Goal: Task Accomplishment & Management: Use online tool/utility

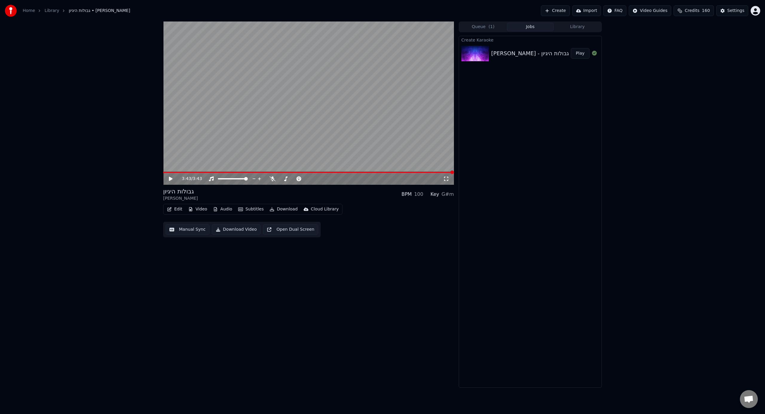
click at [583, 58] on button "Play" at bounding box center [580, 53] width 19 height 11
click at [583, 53] on button "Play" at bounding box center [580, 53] width 19 height 11
click at [170, 215] on div "Edit Video Audio Subtitles Download Cloud Library Manual Sync Download Video Op…" at bounding box center [308, 220] width 291 height 33
click at [206, 148] on video at bounding box center [308, 103] width 291 height 163
click at [181, 173] on span at bounding box center [308, 172] width 291 height 1
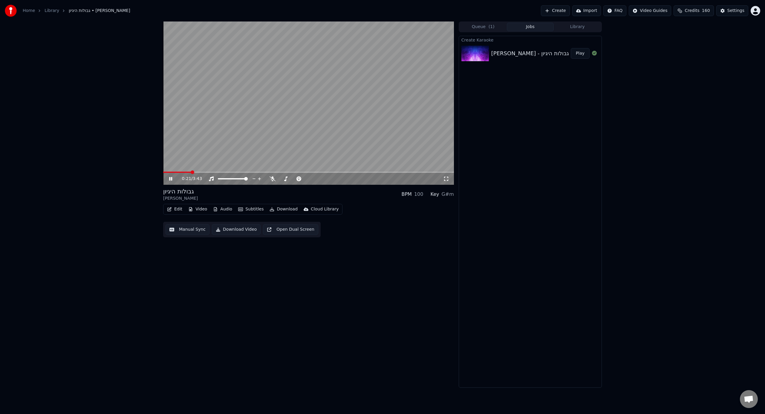
click at [240, 114] on video at bounding box center [308, 103] width 291 height 163
click at [180, 211] on button "Edit" at bounding box center [175, 209] width 20 height 8
click at [189, 263] on div "Manual Sync" at bounding box center [190, 263] width 27 height 6
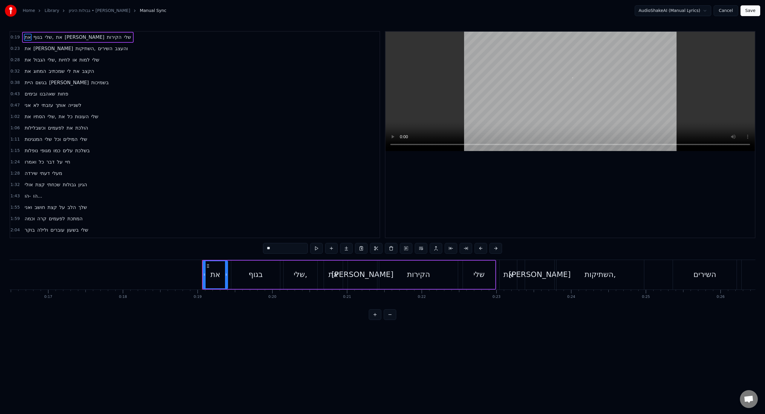
scroll to position [0, 1394]
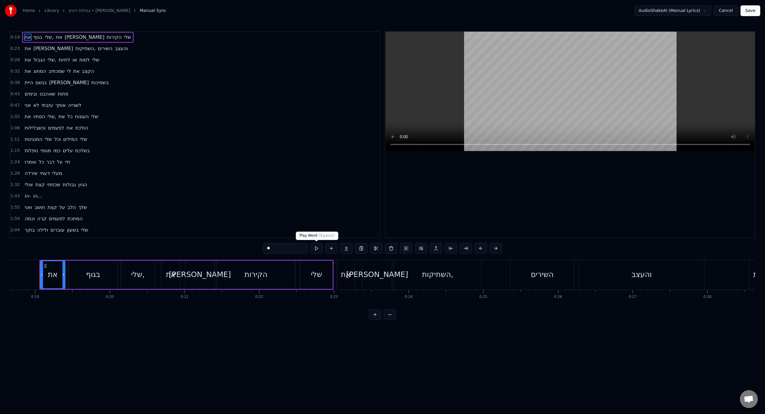
click at [314, 249] on button at bounding box center [316, 248] width 13 height 11
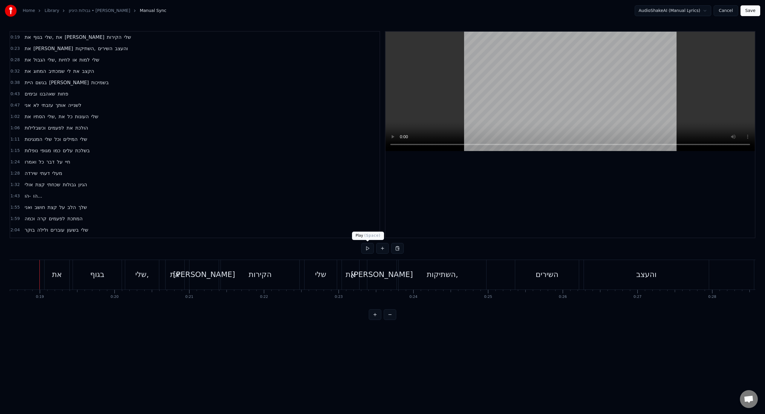
click at [369, 248] on button at bounding box center [367, 248] width 13 height 11
click at [201, 274] on div "עזבתי" at bounding box center [244, 275] width 167 height 30
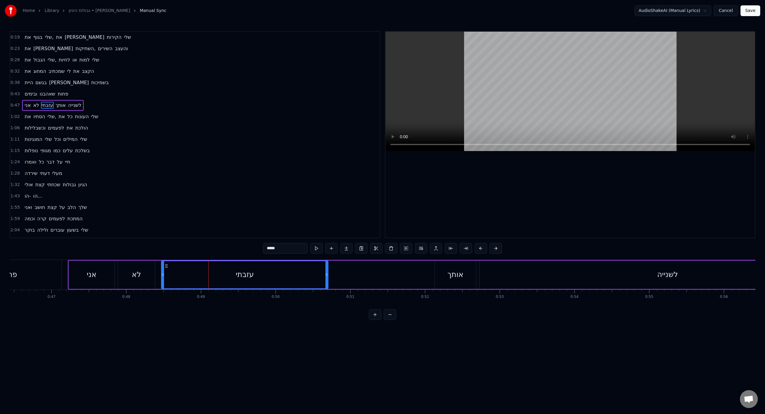
click at [179, 271] on div "עזבתי" at bounding box center [245, 274] width 166 height 27
click at [121, 279] on div "לא" at bounding box center [136, 275] width 37 height 28
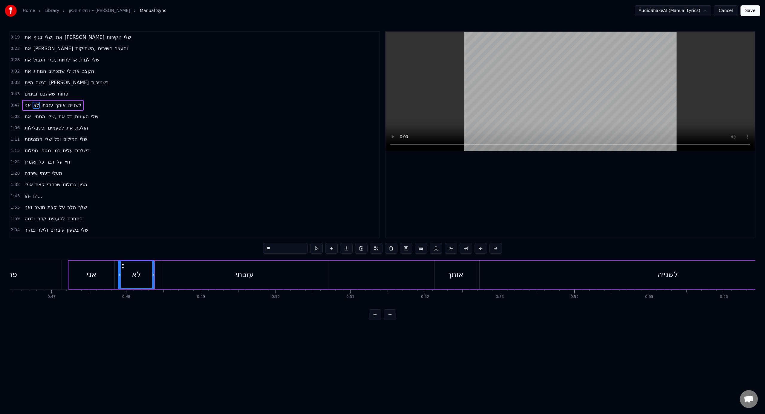
click at [169, 279] on div "עזבתי" at bounding box center [244, 275] width 167 height 28
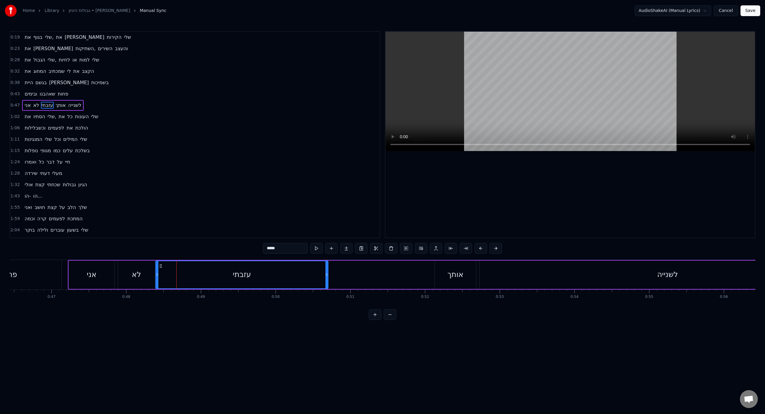
drag, startPoint x: 163, startPoint y: 279, endPoint x: 157, endPoint y: 280, distance: 6.1
click at [157, 280] on div at bounding box center [157, 274] width 2 height 27
click at [160, 275] on div "עזבתי" at bounding box center [242, 274] width 172 height 27
click at [204, 276] on div "עזבתי" at bounding box center [242, 274] width 172 height 27
click at [264, 249] on input "*****" at bounding box center [277, 248] width 45 height 11
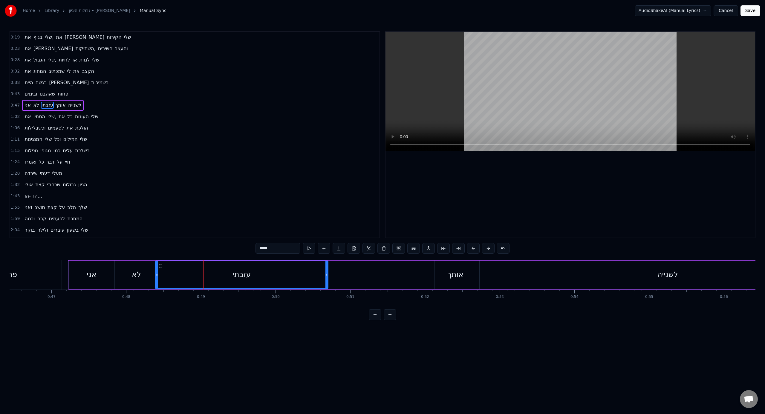
click at [264, 249] on input "*****" at bounding box center [277, 248] width 45 height 11
type input "*"
type input "***"
drag, startPoint x: 327, startPoint y: 270, endPoint x: 203, endPoint y: 274, distance: 124.1
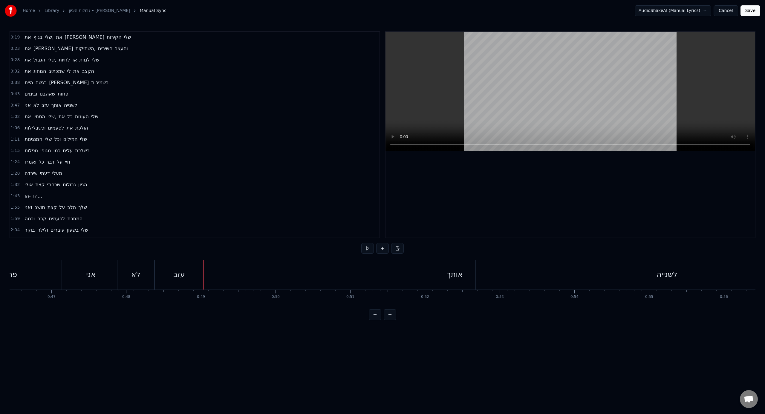
click at [198, 278] on div "עזב" at bounding box center [179, 275] width 49 height 30
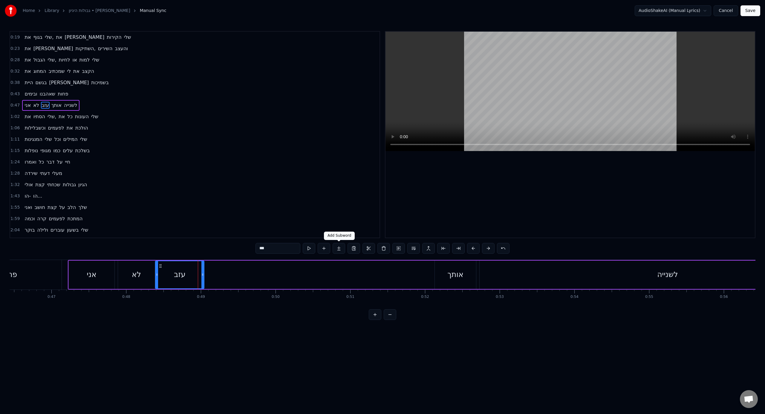
click at [340, 250] on button at bounding box center [339, 248] width 13 height 11
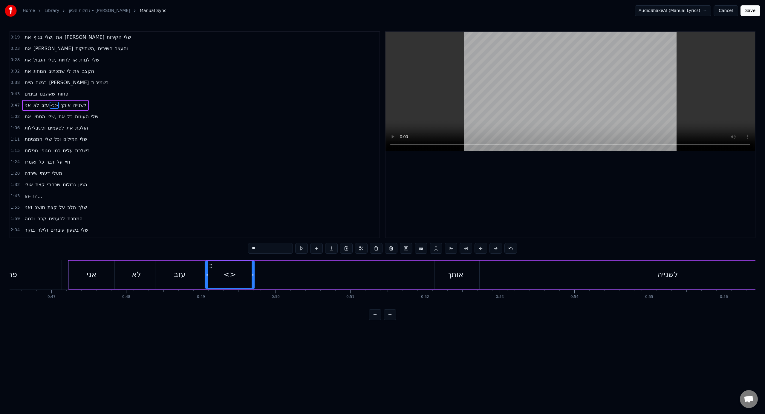
click at [271, 250] on input "**" at bounding box center [270, 248] width 45 height 11
click at [111, 281] on div "אני" at bounding box center [92, 275] width 46 height 28
type input "***"
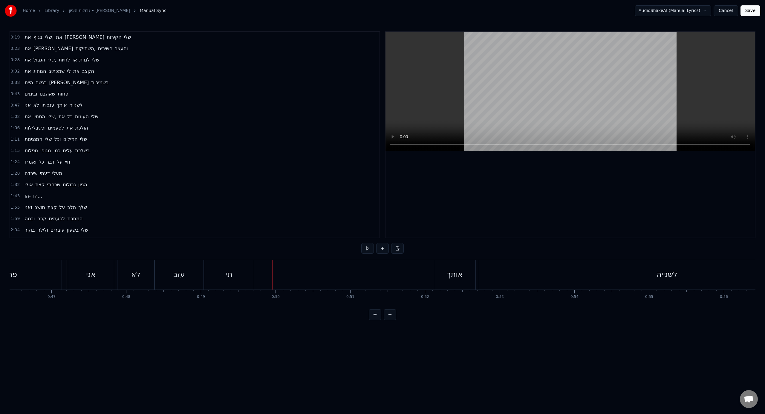
click at [238, 276] on div "תי" at bounding box center [229, 275] width 49 height 30
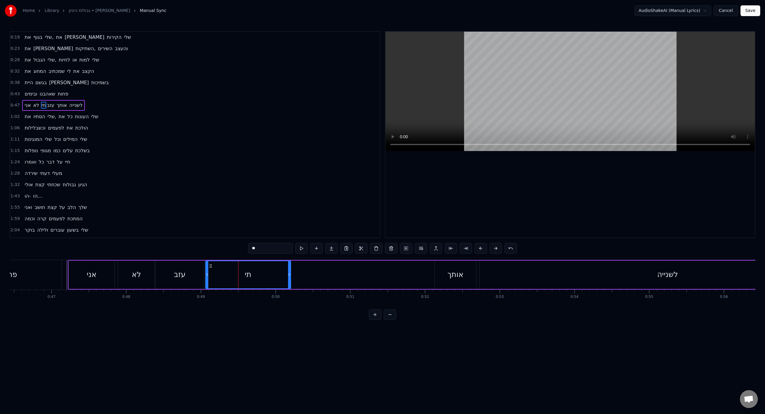
drag, startPoint x: 253, startPoint y: 276, endPoint x: 289, endPoint y: 278, distance: 36.5
click at [289, 278] on div at bounding box center [289, 274] width 2 height 27
click at [76, 274] on div "אני" at bounding box center [92, 275] width 46 height 28
click at [291, 274] on div "תי" at bounding box center [248, 275] width 86 height 28
type input "**"
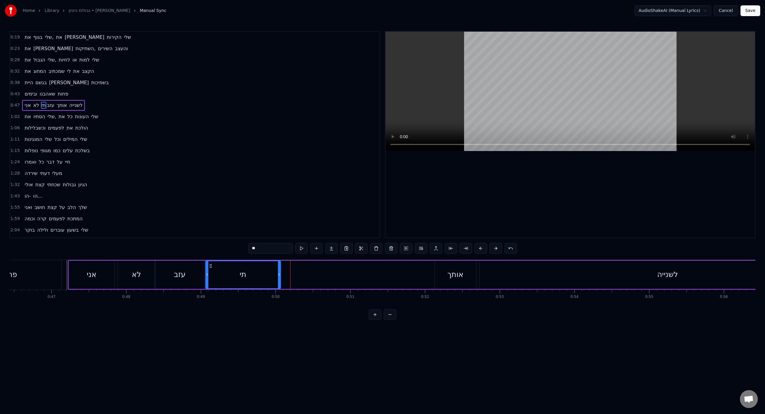
drag, startPoint x: 289, startPoint y: 276, endPoint x: 276, endPoint y: 277, distance: 13.5
click at [278, 277] on icon at bounding box center [279, 274] width 2 height 5
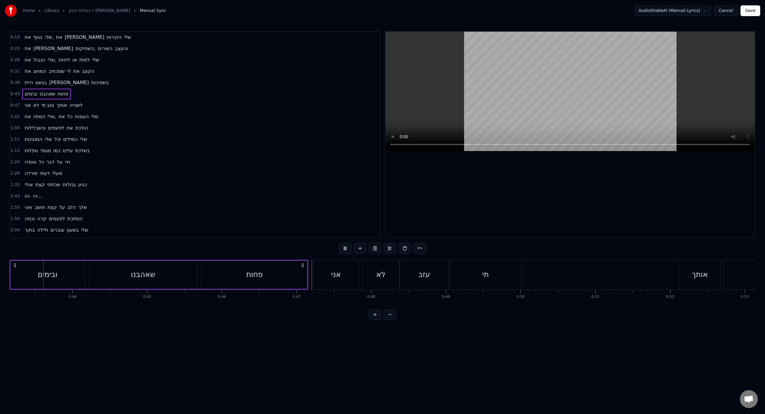
scroll to position [0, 3207]
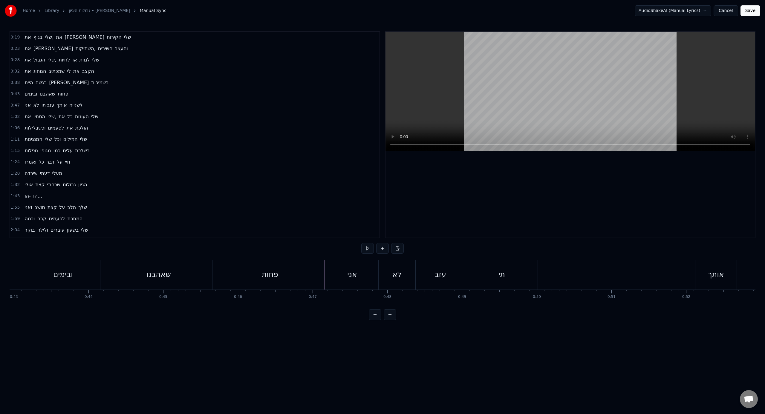
click at [685, 275] on div "אני לא עזב תי אותך לשנייה" at bounding box center [723, 275] width 788 height 30
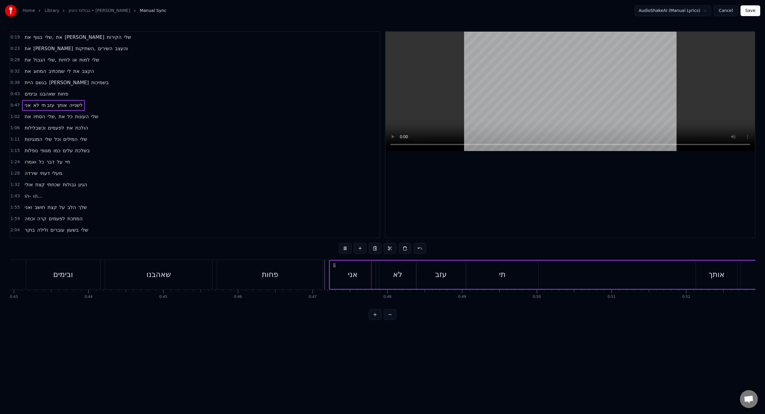
click at [705, 280] on div "אותך" at bounding box center [716, 275] width 41 height 28
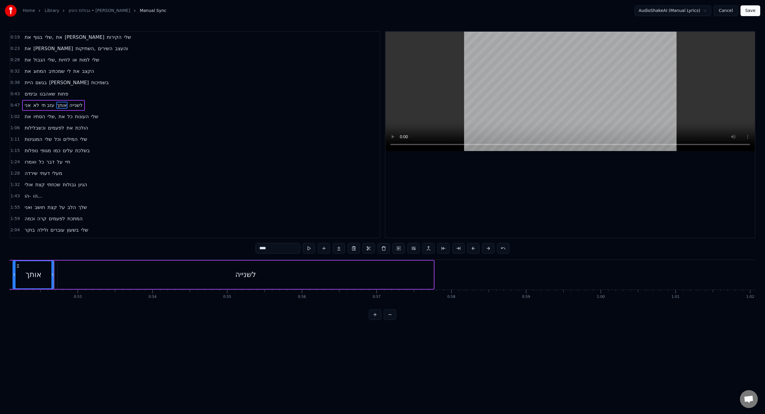
scroll to position [0, 3896]
click at [67, 278] on div "לשנייה" at bounding box center [240, 275] width 376 height 28
type input "******"
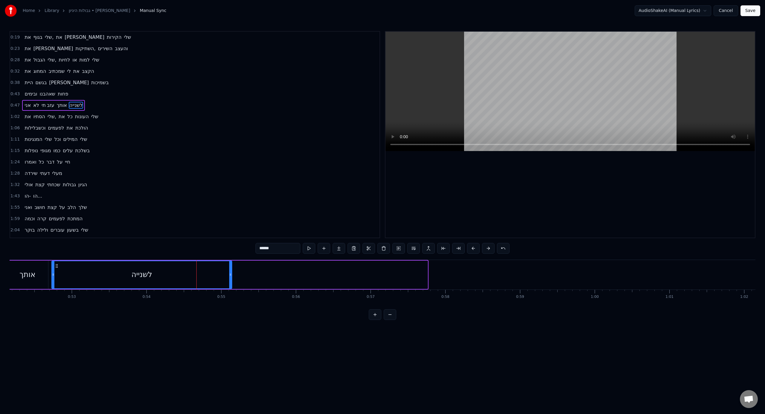
drag, startPoint x: 421, startPoint y: 274, endPoint x: 223, endPoint y: 283, distance: 197.7
click at [229, 283] on div at bounding box center [230, 274] width 2 height 27
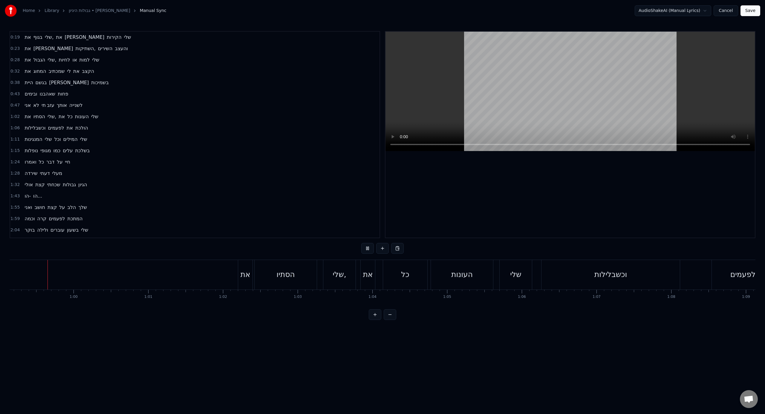
scroll to position [0, 4417]
click at [610, 275] on div "וכשבלילות" at bounding box center [611, 274] width 33 height 11
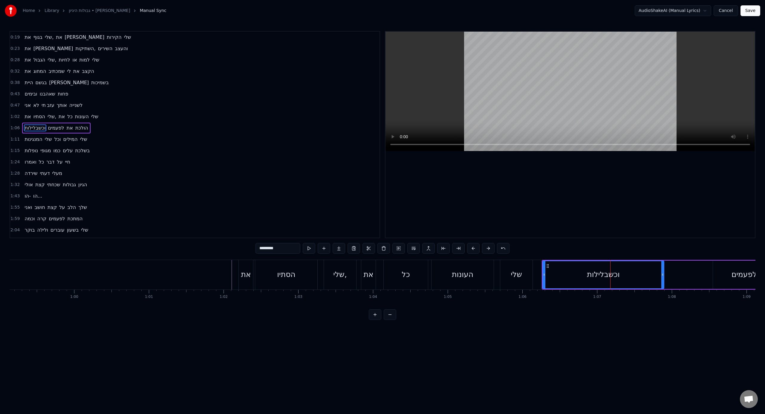
drag, startPoint x: 679, startPoint y: 275, endPoint x: 658, endPoint y: 275, distance: 21.8
click at [661, 275] on icon at bounding box center [662, 274] width 2 height 5
click at [629, 277] on div "וכשבלילות" at bounding box center [601, 274] width 116 height 27
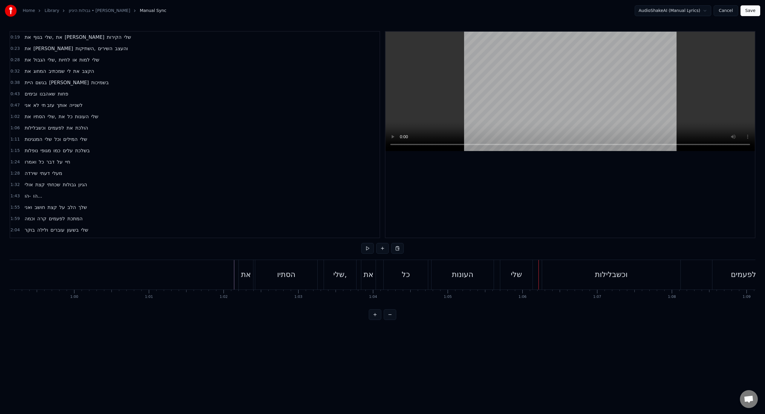
click at [542, 279] on div "וכשבלילות" at bounding box center [611, 275] width 139 height 30
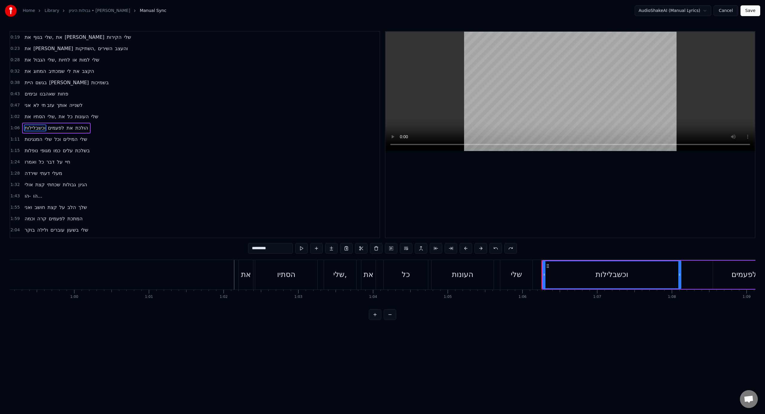
click at [525, 283] on div "שלי" at bounding box center [516, 275] width 32 height 30
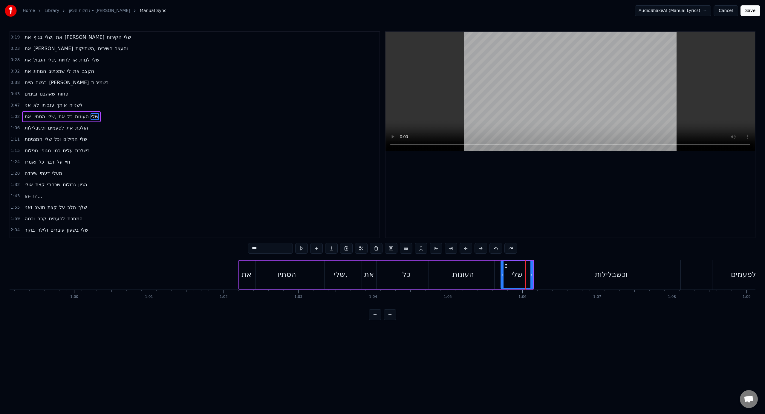
click at [533, 277] on div "שלי" at bounding box center [516, 275] width 33 height 28
drag, startPoint x: 531, startPoint y: 278, endPoint x: 525, endPoint y: 280, distance: 6.4
click at [525, 280] on div at bounding box center [525, 274] width 2 height 27
click at [546, 281] on div "וכשבלילות" at bounding box center [611, 275] width 138 height 30
type input "*********"
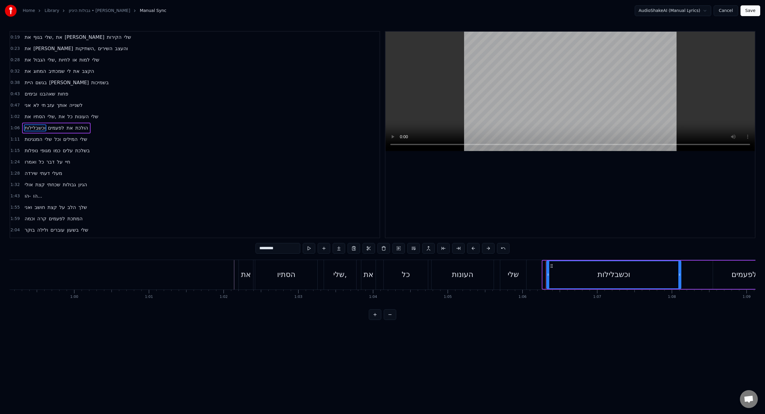
drag, startPoint x: 544, startPoint y: 281, endPoint x: 551, endPoint y: 281, distance: 6.9
click at [549, 281] on div at bounding box center [548, 274] width 2 height 27
drag, startPoint x: 549, startPoint y: 281, endPoint x: 604, endPoint y: 280, distance: 55.0
click at [566, 280] on div at bounding box center [565, 274] width 2 height 27
click at [498, 275] on div "את הסתיו שלי, את כל העונות שלי" at bounding box center [382, 275] width 289 height 30
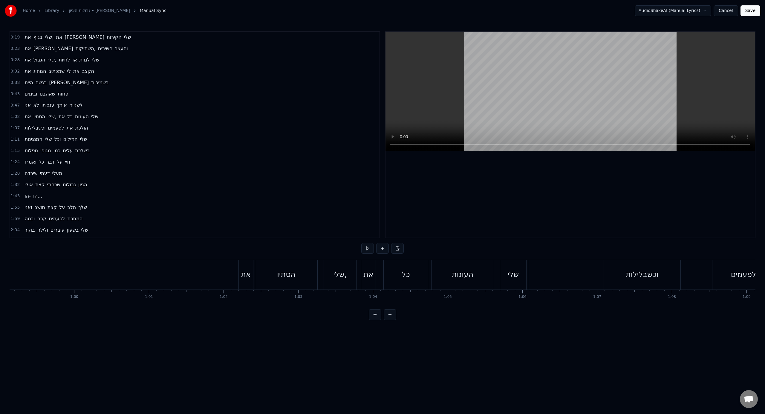
click at [527, 275] on div "את הסתיו שלי, את כל העונות שלי" at bounding box center [382, 275] width 289 height 30
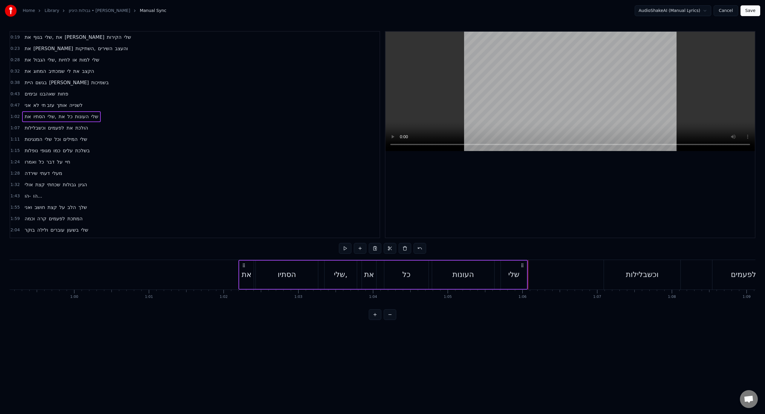
click at [526, 275] on div "שלי" at bounding box center [514, 275] width 26 height 28
drag, startPoint x: 526, startPoint y: 275, endPoint x: 530, endPoint y: 275, distance: 3.6
click at [530, 275] on icon at bounding box center [528, 274] width 2 height 5
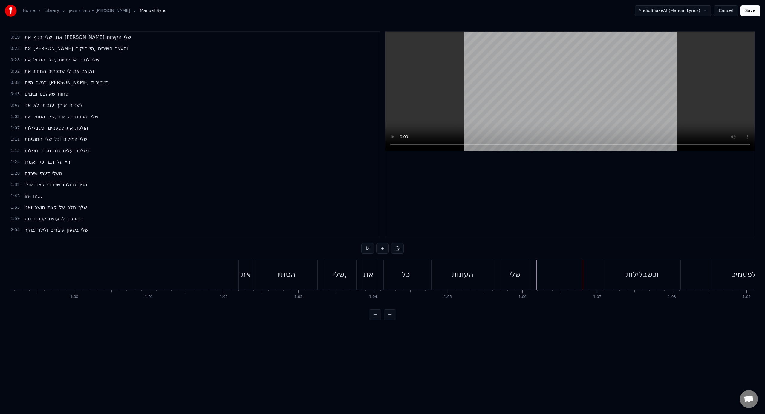
click at [622, 275] on div "וכשבלילות" at bounding box center [642, 275] width 76 height 30
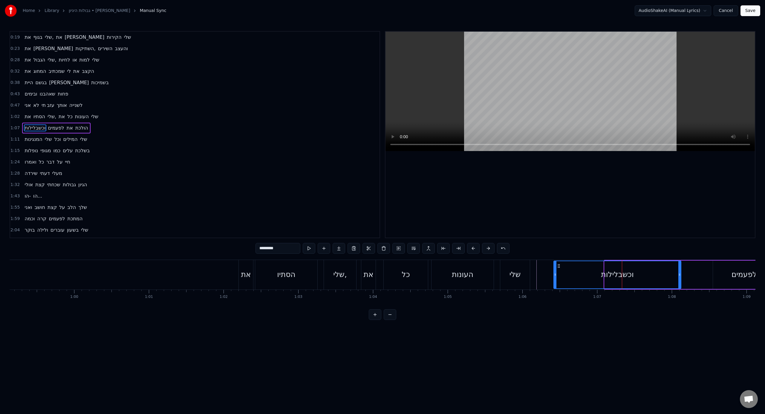
drag, startPoint x: 605, startPoint y: 275, endPoint x: 554, endPoint y: 276, distance: 51.1
click at [554, 276] on icon at bounding box center [555, 274] width 2 height 5
drag, startPoint x: 679, startPoint y: 280, endPoint x: 661, endPoint y: 281, distance: 18.0
click at [661, 281] on div at bounding box center [661, 274] width 2 height 27
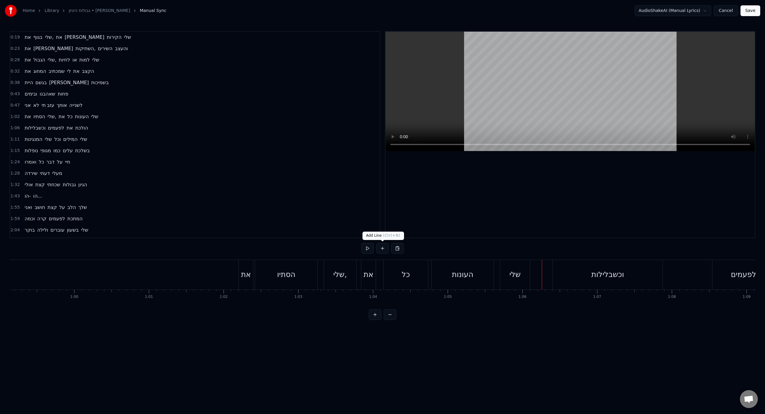
click at [381, 248] on button at bounding box center [382, 248] width 13 height 11
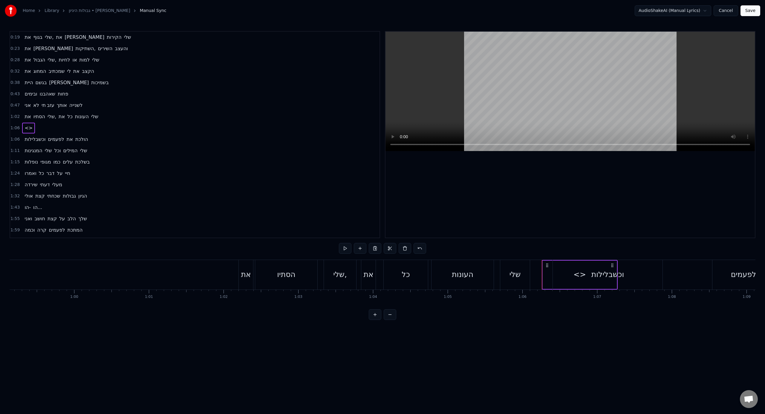
click at [524, 278] on div "שלי" at bounding box center [515, 275] width 30 height 30
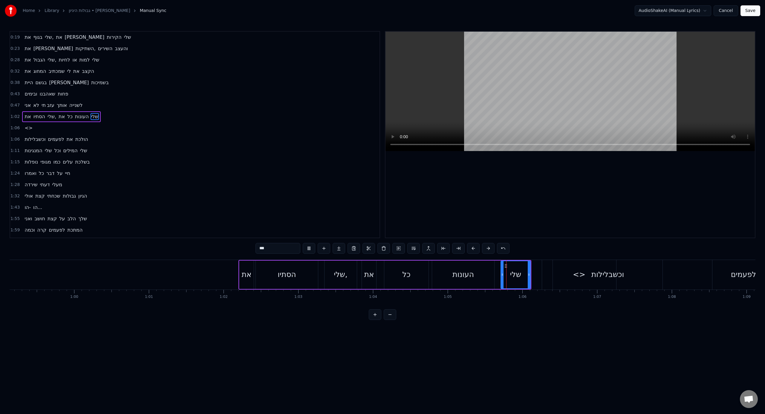
click at [551, 279] on div "<>" at bounding box center [579, 275] width 74 height 30
type input "**"
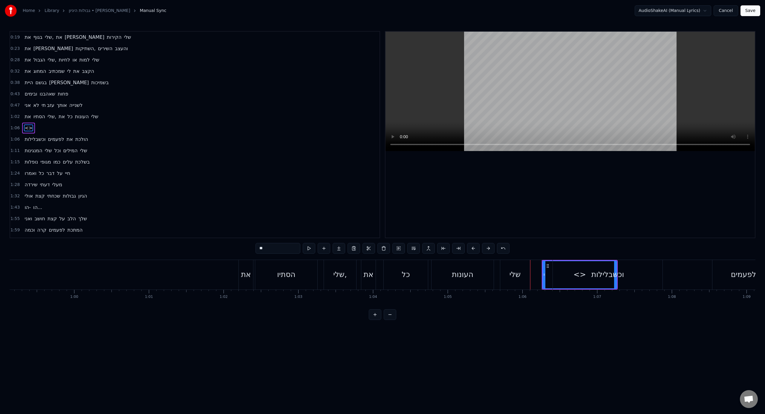
click at [28, 128] on span "<>" at bounding box center [28, 128] width 9 height 7
click at [263, 246] on input "**" at bounding box center [277, 248] width 45 height 11
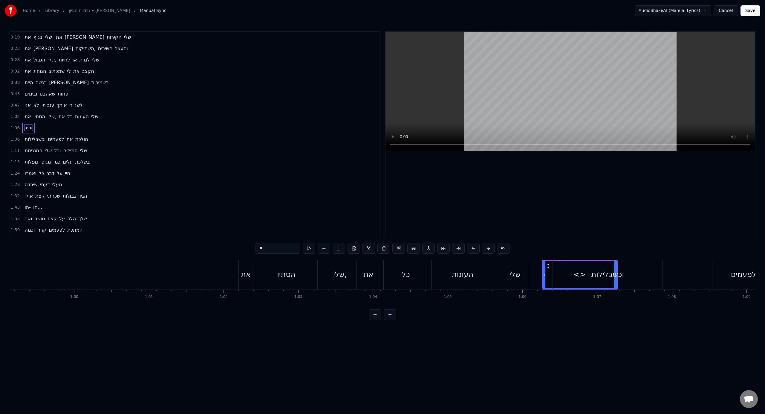
click at [263, 246] on input "**" at bounding box center [277, 248] width 45 height 11
click at [615, 281] on div "וכשבלילות" at bounding box center [608, 275] width 110 height 30
type input "*********"
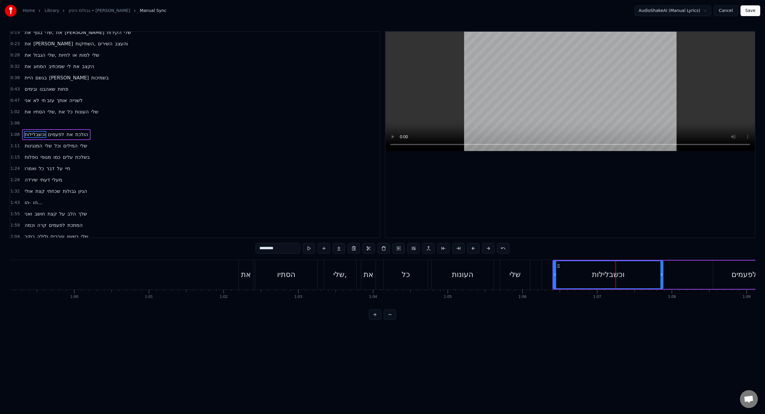
click at [550, 275] on div at bounding box center [579, 275] width 74 height 30
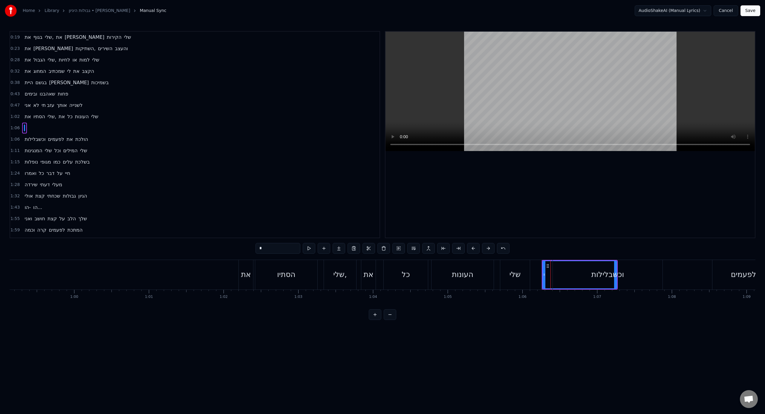
click at [615, 279] on div "וכשבלילות" at bounding box center [607, 274] width 33 height 11
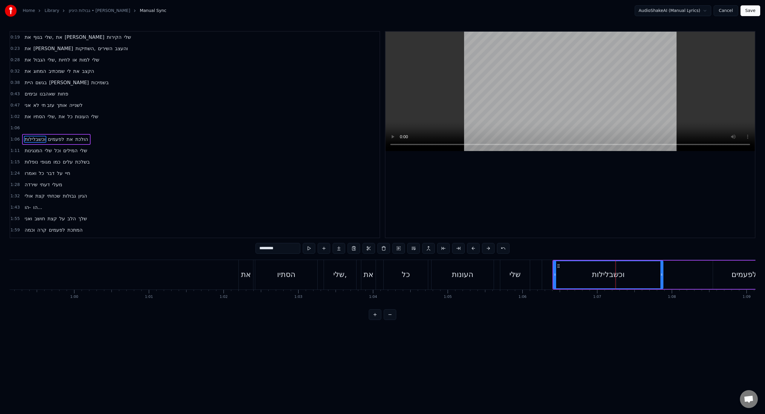
scroll to position [5, 0]
click at [551, 273] on div "<>" at bounding box center [579, 275] width 74 height 30
type input "**"
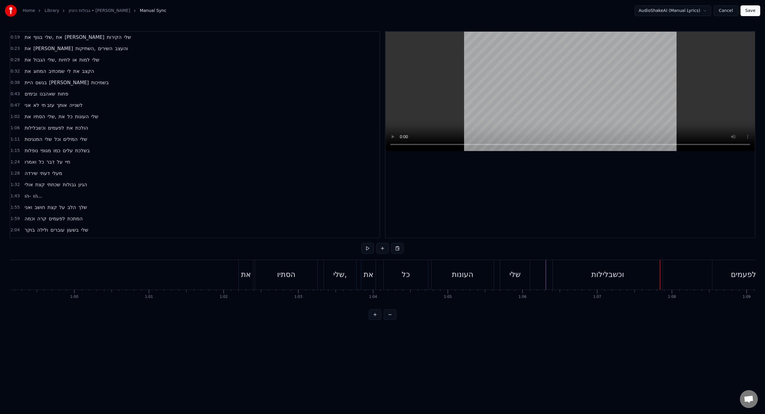
click at [524, 271] on div "שלי" at bounding box center [515, 275] width 30 height 30
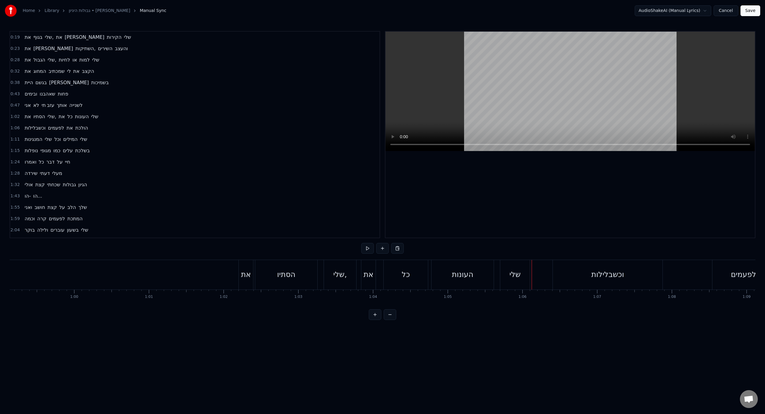
click at [589, 278] on div "וכשבלילות" at bounding box center [608, 275] width 110 height 30
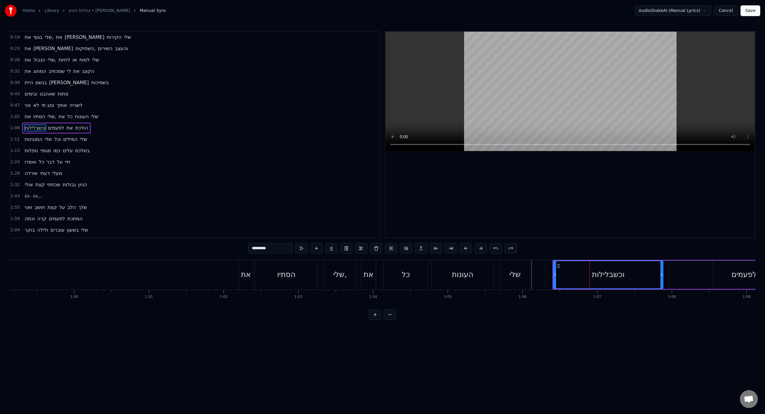
click at [517, 277] on div "שלי" at bounding box center [514, 274] width 11 height 11
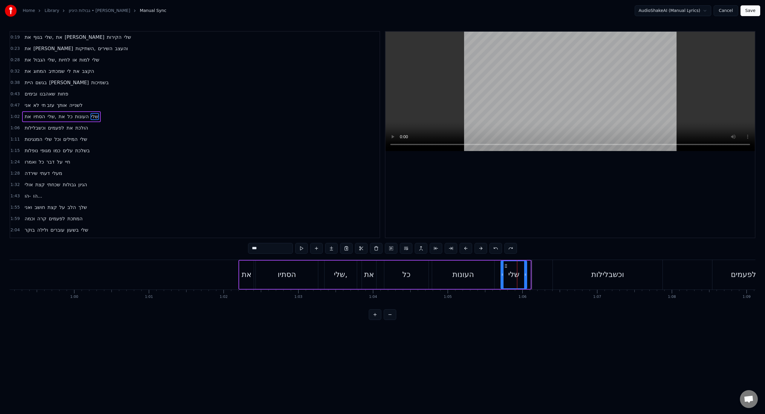
drag, startPoint x: 529, startPoint y: 277, endPoint x: 521, endPoint y: 277, distance: 7.8
click at [524, 277] on div at bounding box center [525, 274] width 2 height 27
click at [422, 277] on div "כל" at bounding box center [406, 275] width 44 height 28
click at [467, 266] on div "העונות" at bounding box center [463, 275] width 62 height 28
type input "******"
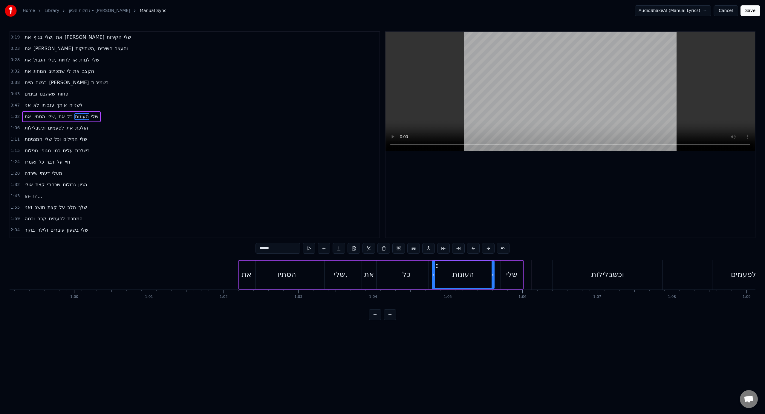
click at [495, 272] on div "את הסתיו שלי, את כל העונות שלי" at bounding box center [380, 275] width 285 height 30
click at [518, 280] on div "שלי" at bounding box center [512, 275] width 22 height 28
drag, startPoint x: 520, startPoint y: 280, endPoint x: 526, endPoint y: 281, distance: 5.7
click at [526, 281] on div at bounding box center [527, 274] width 2 height 27
click at [523, 281] on div at bounding box center [524, 274] width 2 height 27
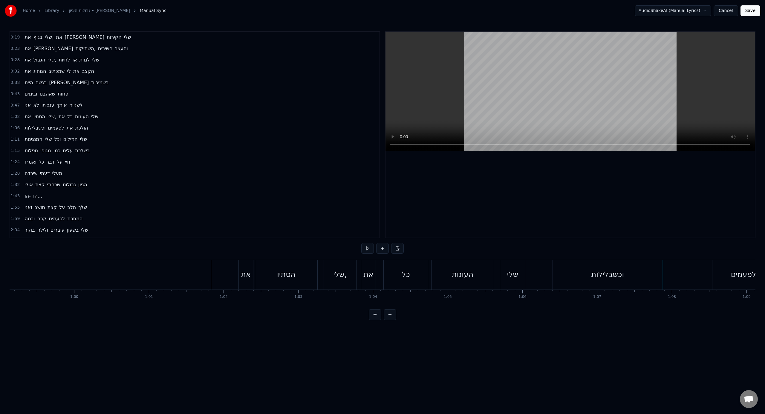
click at [691, 277] on div "וכשבלילות לפעמים את הולכת" at bounding box center [716, 275] width 328 height 30
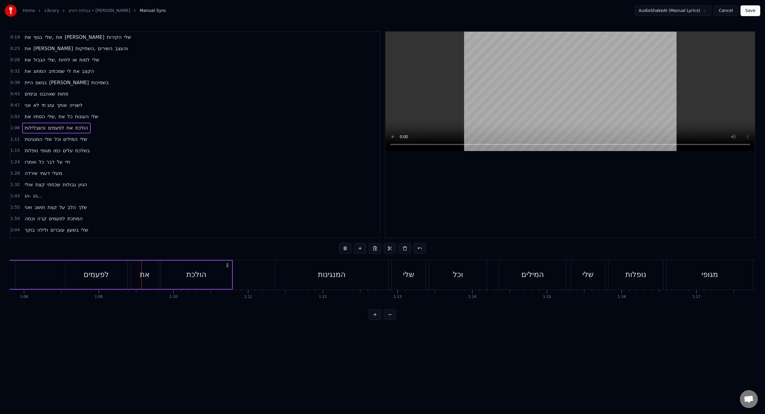
scroll to position [0, 5122]
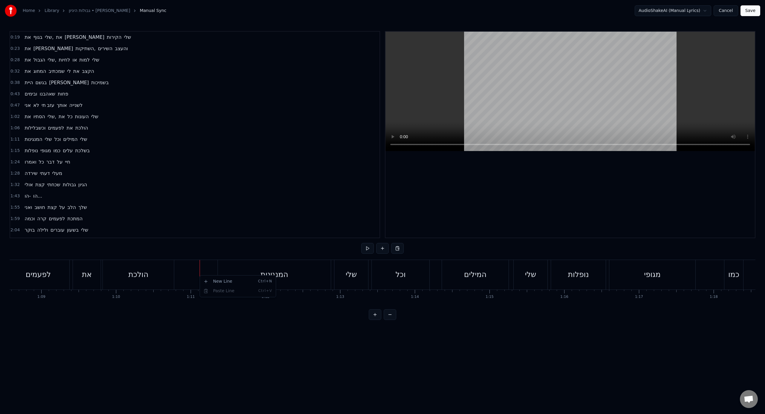
click at [197, 276] on html "Home Library גבולות היגיון • [PERSON_NAME] Manual Sync AudioShakeAI (Manual Lyr…" at bounding box center [382, 165] width 765 height 330
click at [515, 281] on div "הגיון" at bounding box center [350, 275] width 344 height 30
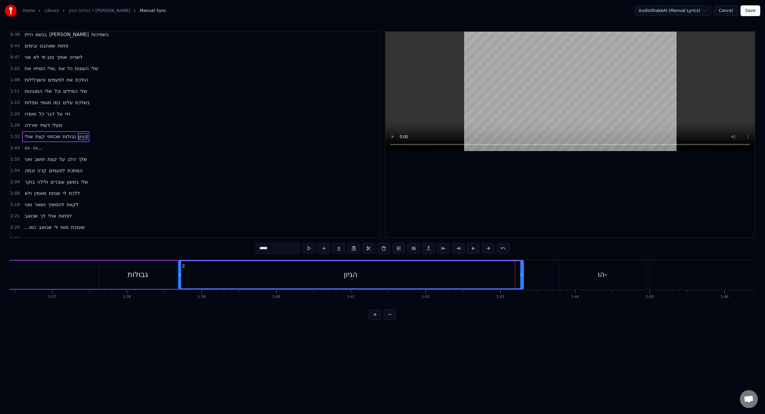
scroll to position [50, 0]
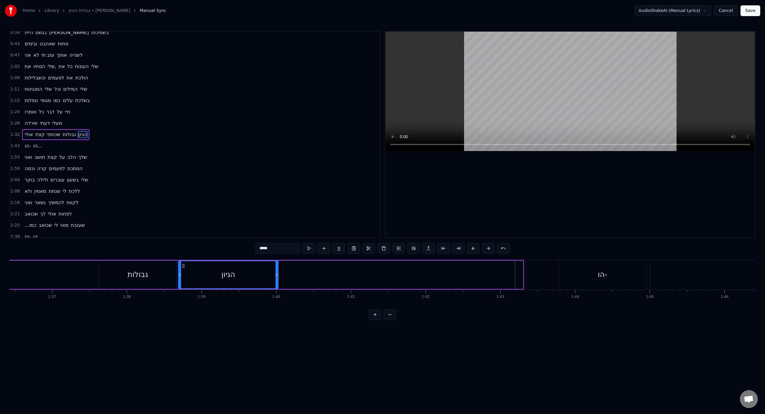
drag, startPoint x: 520, startPoint y: 281, endPoint x: 276, endPoint y: 279, distance: 244.4
click at [276, 279] on div at bounding box center [276, 274] width 2 height 27
click at [278, 278] on div at bounding box center [278, 275] width 0 height 30
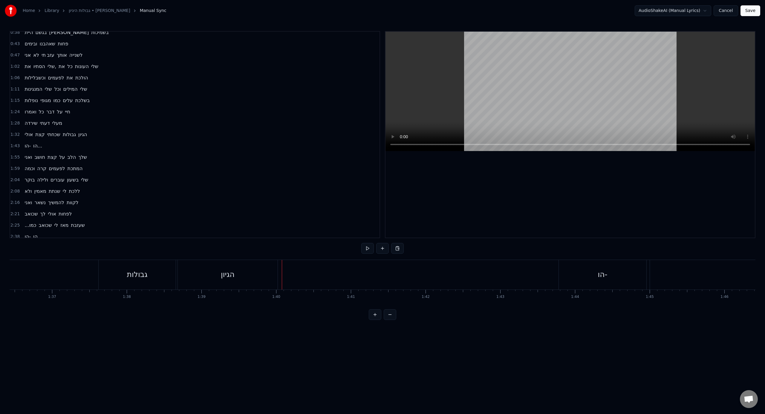
click at [597, 281] on div "הו-" at bounding box center [603, 275] width 88 height 30
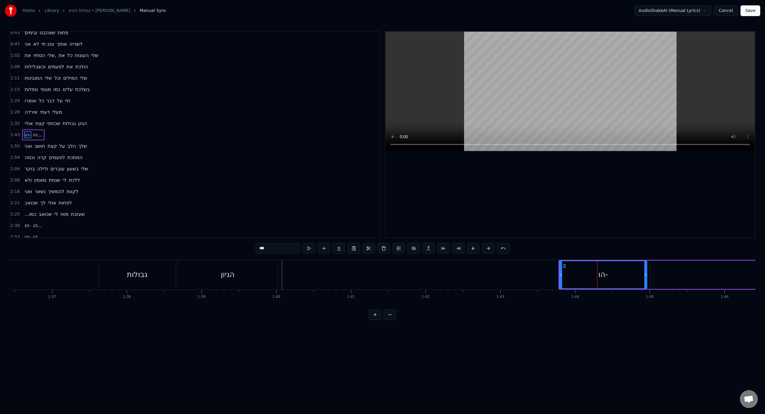
scroll to position [62, 0]
drag, startPoint x: 559, startPoint y: 278, endPoint x: 594, endPoint y: 280, distance: 35.0
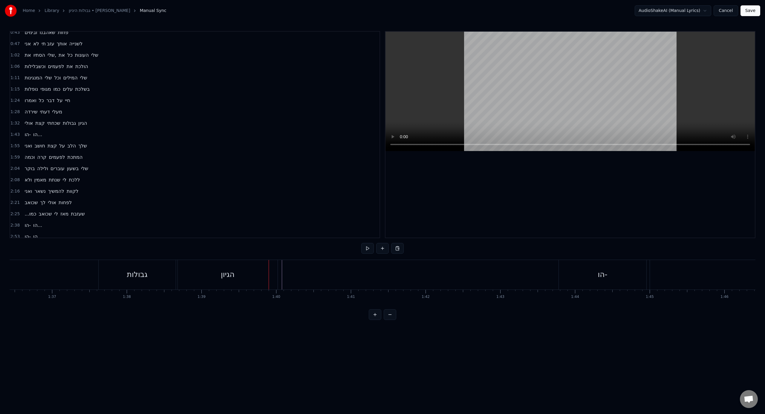
click at [589, 279] on div "הו-" at bounding box center [603, 275] width 88 height 30
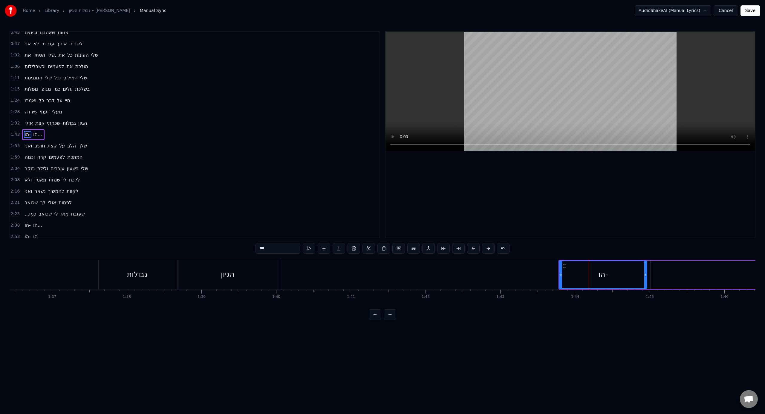
click at [559, 281] on div "הו-" at bounding box center [603, 275] width 88 height 28
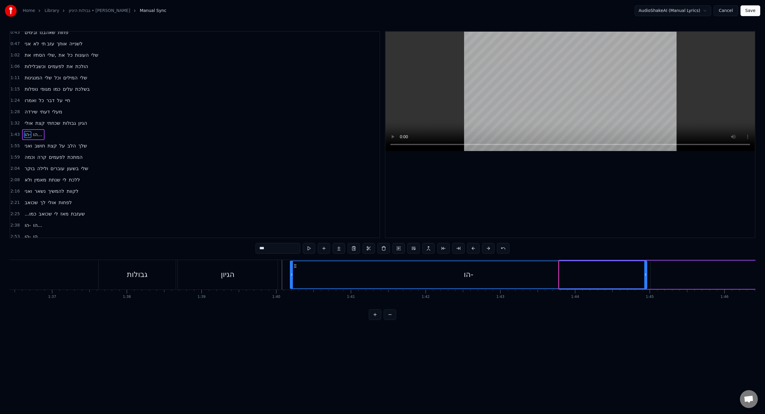
drag, startPoint x: 561, startPoint y: 281, endPoint x: 292, endPoint y: 279, distance: 269.2
click at [292, 279] on div at bounding box center [291, 274] width 2 height 27
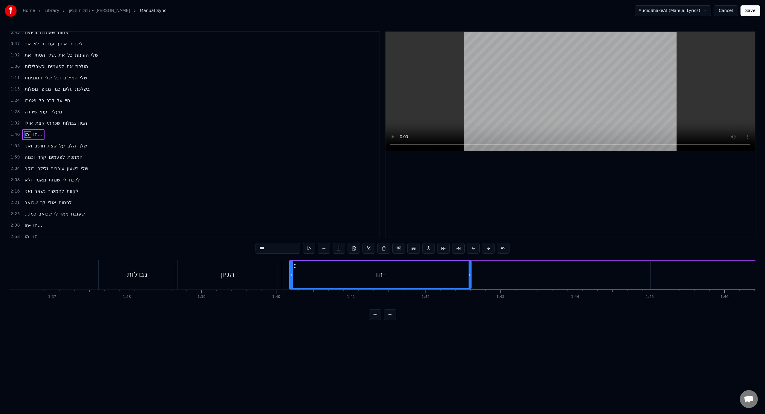
drag, startPoint x: 645, startPoint y: 278, endPoint x: 469, endPoint y: 279, distance: 176.3
click at [469, 279] on div at bounding box center [469, 274] width 2 height 27
click at [470, 279] on div "הו-" at bounding box center [380, 275] width 181 height 28
drag, startPoint x: 470, startPoint y: 279, endPoint x: 432, endPoint y: 283, distance: 38.2
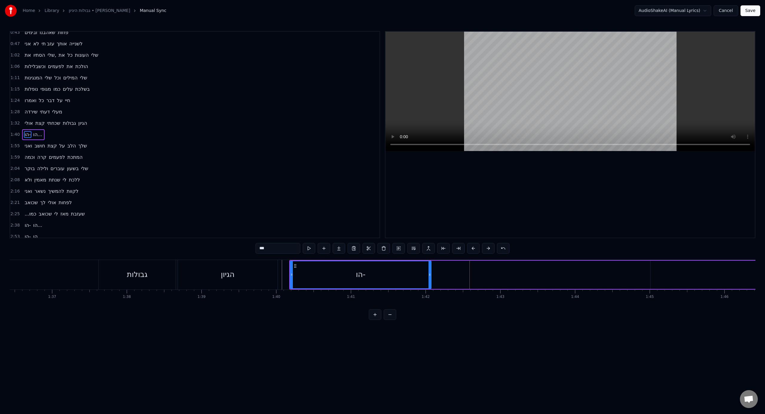
click at [431, 283] on div at bounding box center [429, 274] width 2 height 27
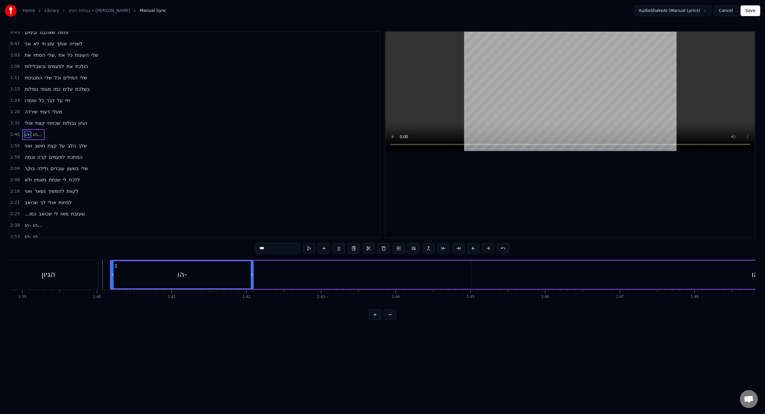
scroll to position [0, 7389]
click at [723, 281] on div "הו..." at bounding box center [751, 275] width 575 height 28
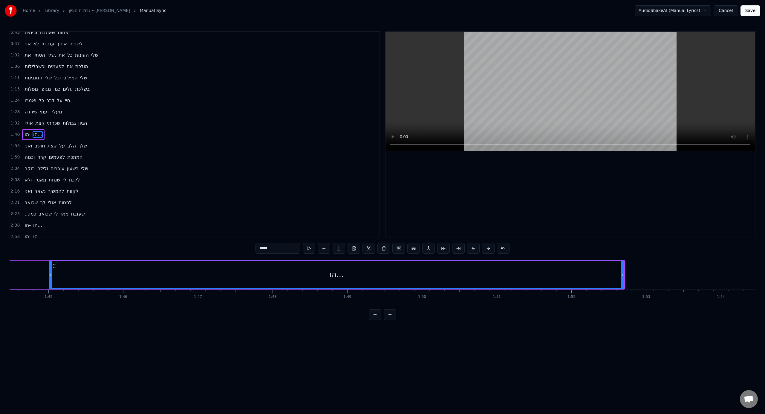
scroll to position [0, 7830]
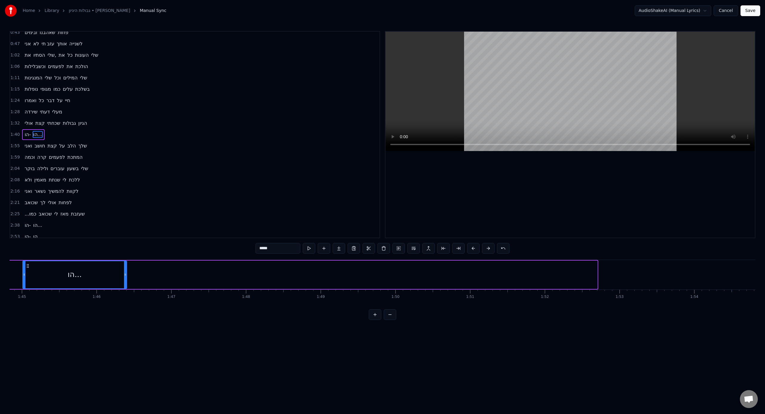
drag, startPoint x: 597, startPoint y: 281, endPoint x: 119, endPoint y: 275, distance: 477.8
click at [124, 275] on div at bounding box center [125, 274] width 2 height 27
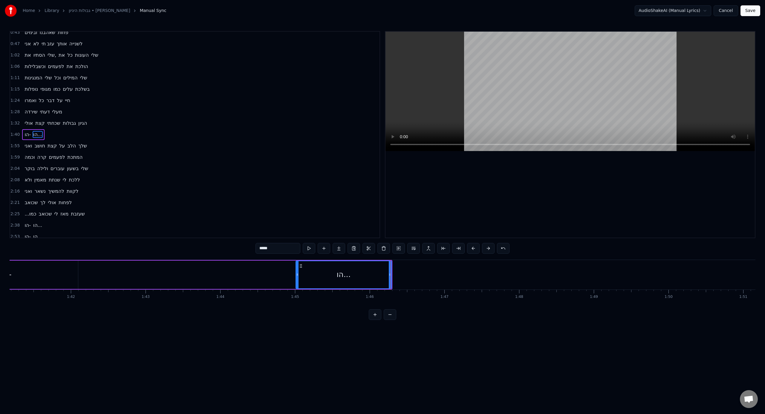
scroll to position [0, 7484]
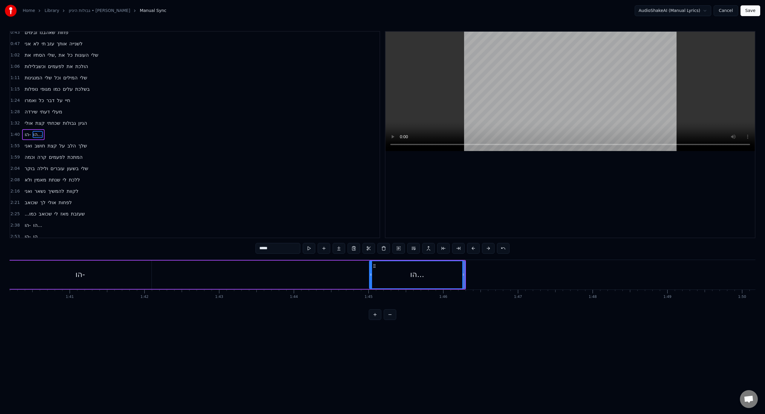
click at [373, 278] on div "הו..." at bounding box center [417, 274] width 95 height 27
drag, startPoint x: 371, startPoint y: 279, endPoint x: 165, endPoint y: 277, distance: 205.6
click at [165, 277] on div at bounding box center [166, 274] width 2 height 27
click at [96, 281] on div "הו-" at bounding box center [80, 275] width 143 height 28
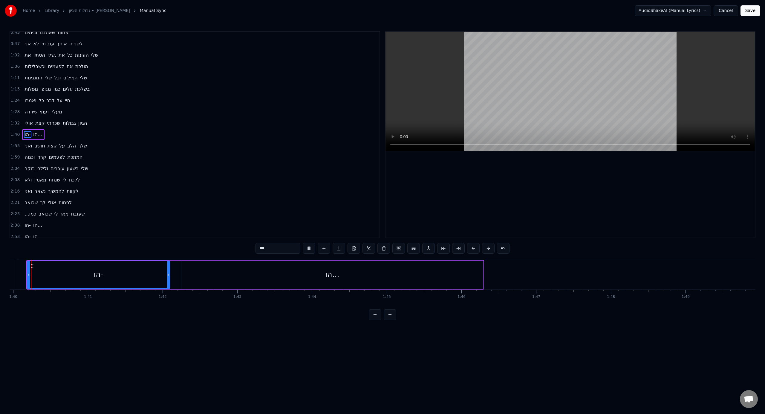
scroll to position [0, 7452]
click at [195, 280] on div "הו..." at bounding box center [345, 275] width 302 height 28
type input "*****"
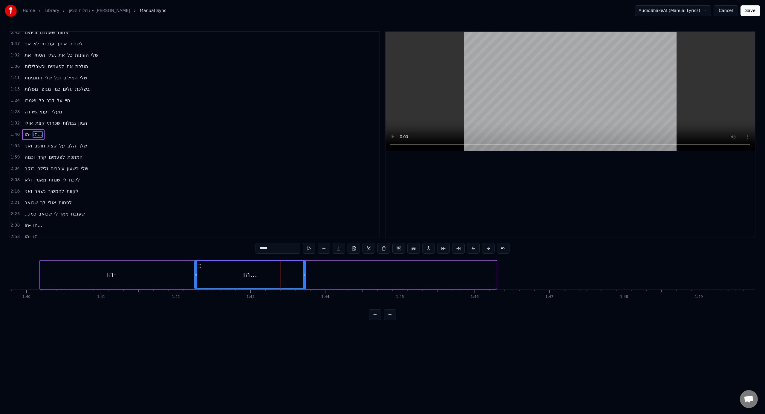
drag, startPoint x: 495, startPoint y: 275, endPoint x: 307, endPoint y: 281, distance: 188.0
click at [305, 281] on div at bounding box center [304, 274] width 2 height 27
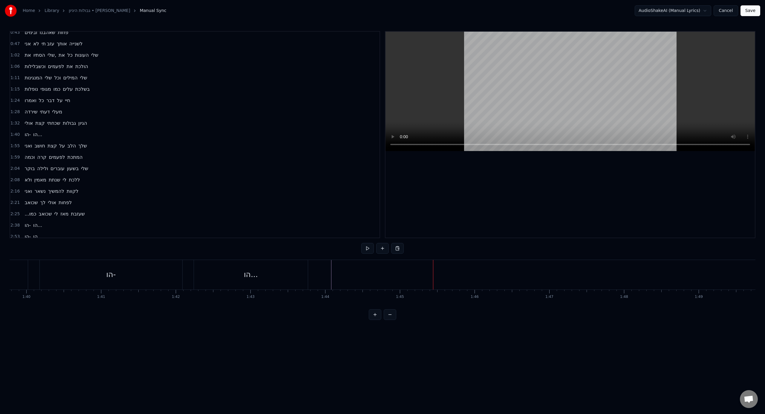
click at [383, 247] on button at bounding box center [382, 248] width 13 height 11
click at [27, 146] on span "<>" at bounding box center [28, 146] width 9 height 7
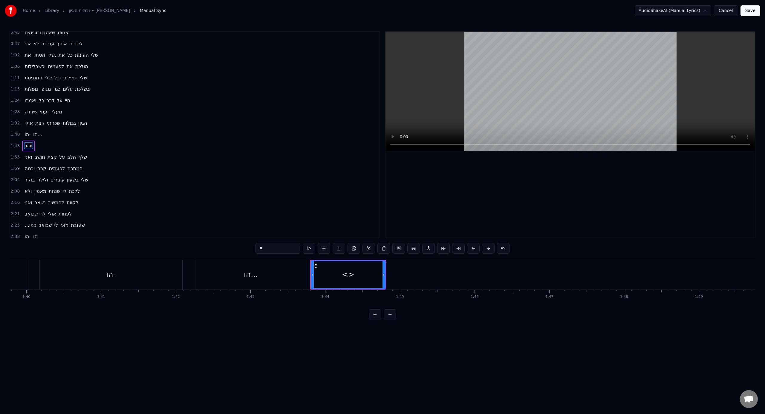
scroll to position [73, 0]
click at [27, 146] on div "ואני חושב קצת על הלב שלך" at bounding box center [55, 146] width 67 height 11
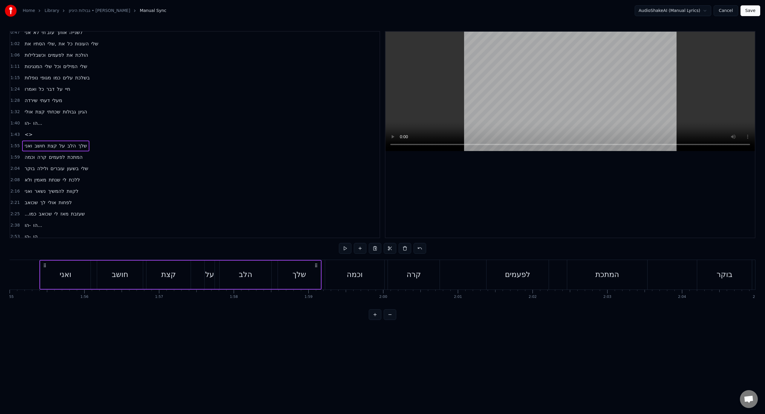
click at [29, 137] on span "<>" at bounding box center [28, 134] width 9 height 7
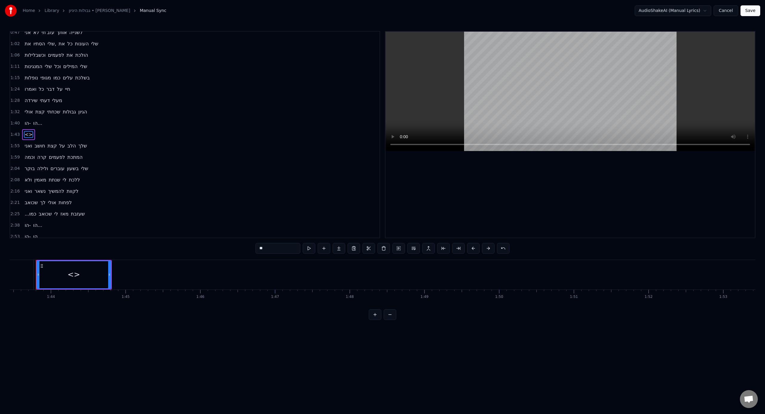
scroll to position [0, 7723]
click at [88, 275] on div "<>" at bounding box center [77, 274] width 73 height 27
click at [278, 252] on input "**" at bounding box center [277, 248] width 45 height 11
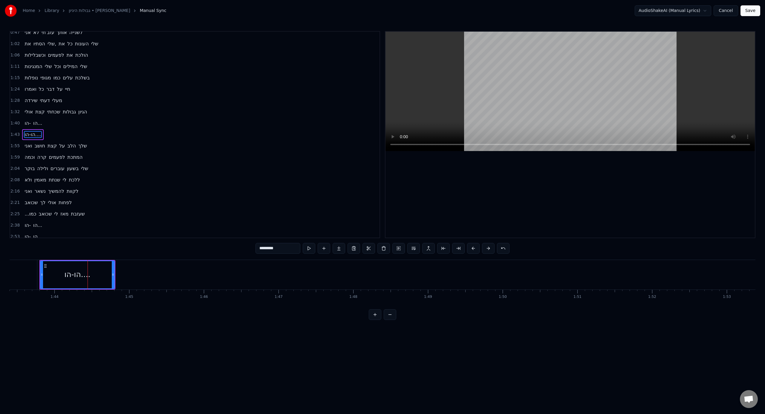
click at [114, 280] on div at bounding box center [113, 274] width 2 height 27
drag, startPoint x: 114, startPoint y: 280, endPoint x: 279, endPoint y: 284, distance: 165.3
click at [249, 284] on div at bounding box center [247, 274] width 2 height 27
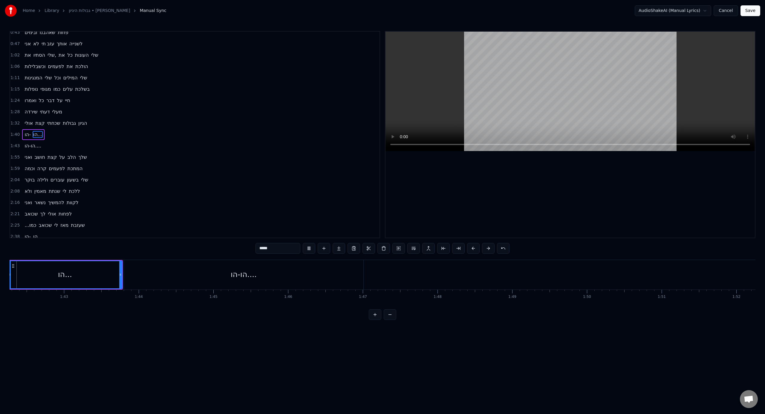
scroll to position [0, 7606]
click at [174, 274] on div "הו-הו...." at bounding box center [275, 275] width 239 height 30
type input "*********"
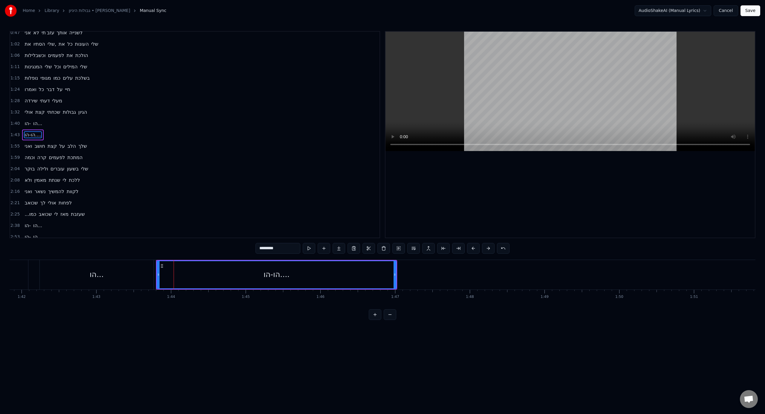
scroll to position [73, 0]
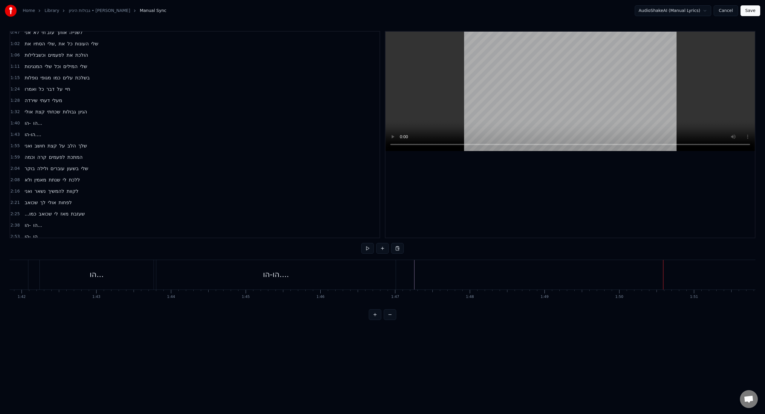
click at [398, 279] on div at bounding box center [732, 275] width 16658 height 30
click at [395, 279] on div "הו-הו...." at bounding box center [275, 275] width 239 height 30
click at [146, 281] on div "הו..." at bounding box center [97, 275] width 114 height 30
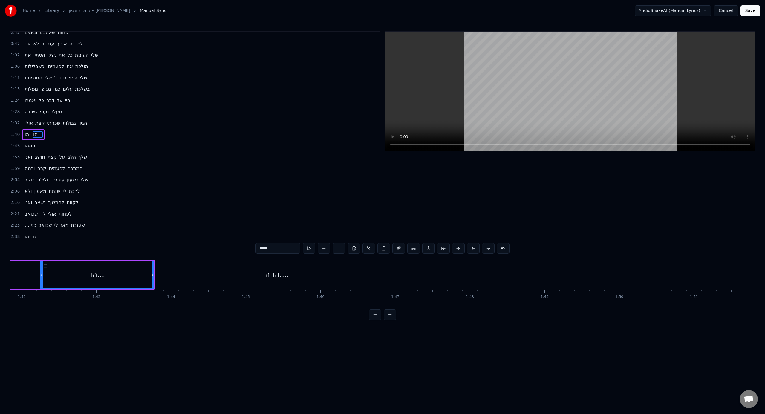
click at [219, 280] on div "הו-הו...." at bounding box center [275, 275] width 239 height 30
type input "*********"
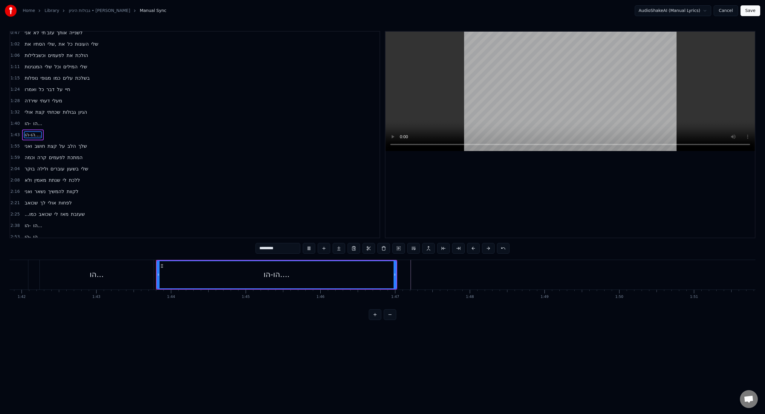
scroll to position [73, 0]
click at [394, 279] on div at bounding box center [394, 274] width 2 height 27
click at [406, 279] on div at bounding box center [732, 275] width 16658 height 30
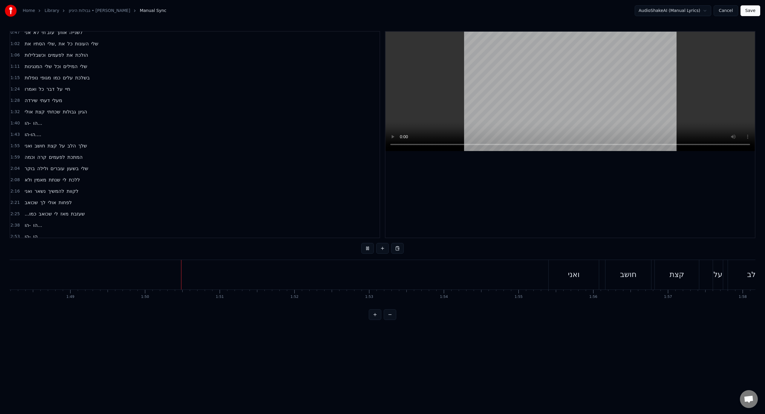
scroll to position [0, 8194]
click at [442, 275] on div "ואני" at bounding box center [460, 275] width 50 height 30
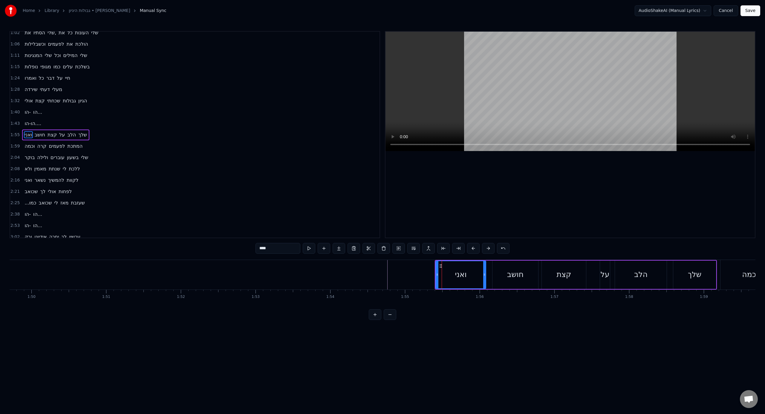
scroll to position [84, 0]
drag, startPoint x: 437, startPoint y: 277, endPoint x: 429, endPoint y: 278, distance: 7.5
click at [429, 278] on div at bounding box center [430, 274] width 2 height 27
click at [382, 276] on div at bounding box center [145, 275] width 16658 height 30
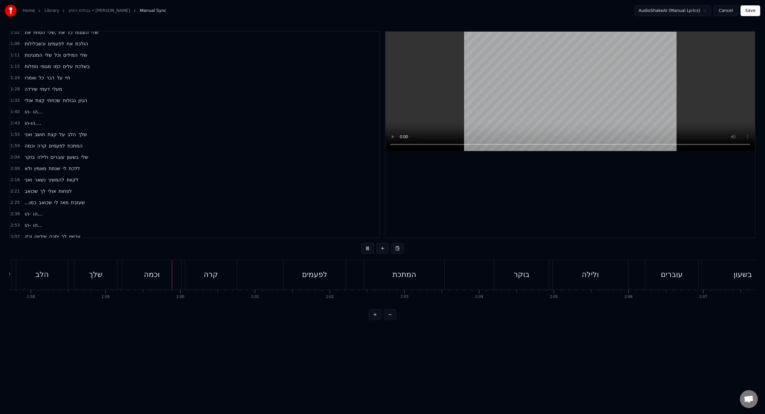
scroll to position [0, 8887]
click at [256, 273] on div "וכמה קרה לפעמים המתכת" at bounding box center [189, 275] width 324 height 30
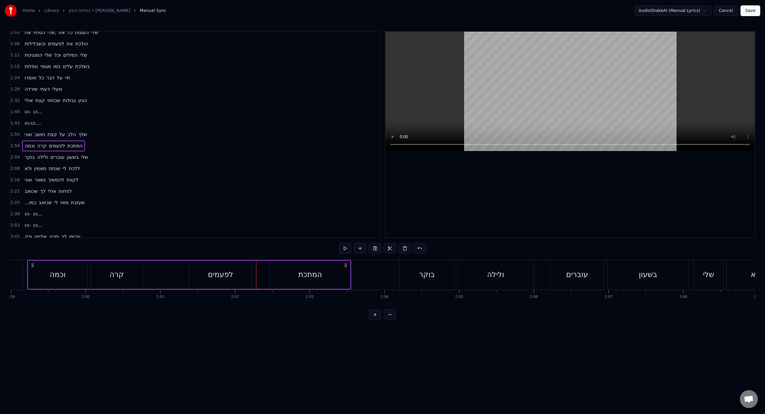
click at [268, 273] on div "וכמה קרה לפעמים המתכת" at bounding box center [189, 275] width 324 height 30
click at [272, 273] on div "המתכת" at bounding box center [310, 275] width 80 height 28
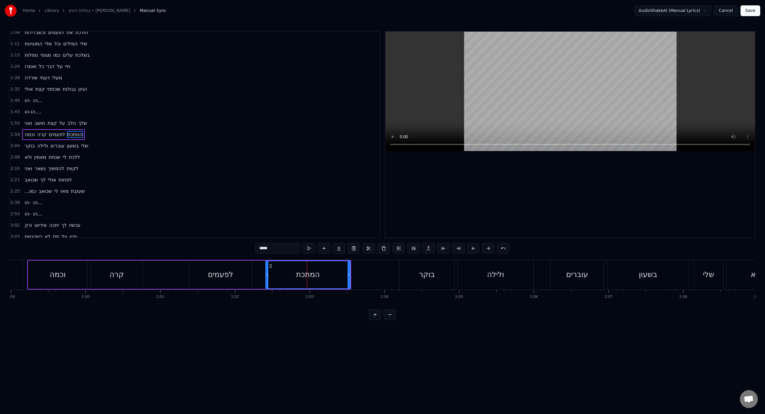
drag, startPoint x: 271, startPoint y: 274, endPoint x: 266, endPoint y: 275, distance: 4.6
click at [266, 275] on icon at bounding box center [267, 274] width 2 height 5
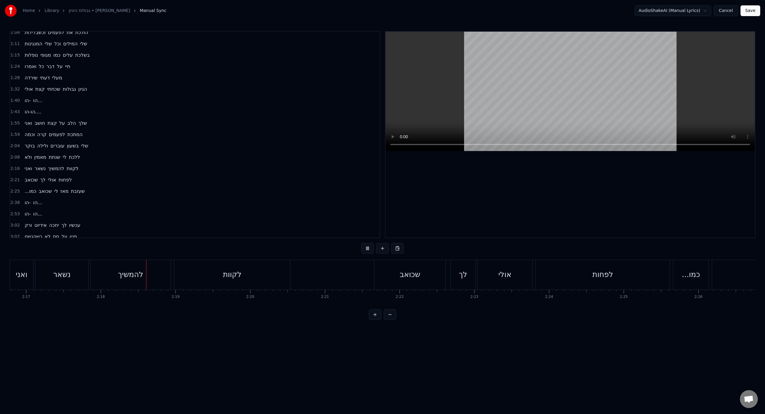
scroll to position [0, 10285]
click at [638, 272] on div "...כמו" at bounding box center [621, 275] width 35 height 30
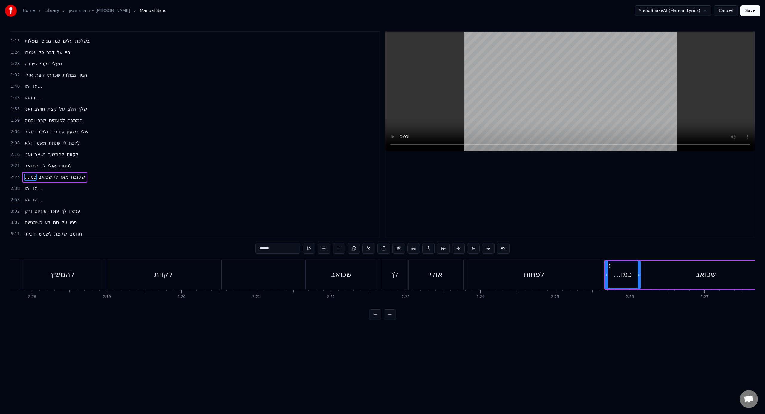
scroll to position [112, 0]
click at [280, 253] on input "******" at bounding box center [277, 248] width 45 height 11
click at [605, 275] on icon at bounding box center [606, 274] width 2 height 5
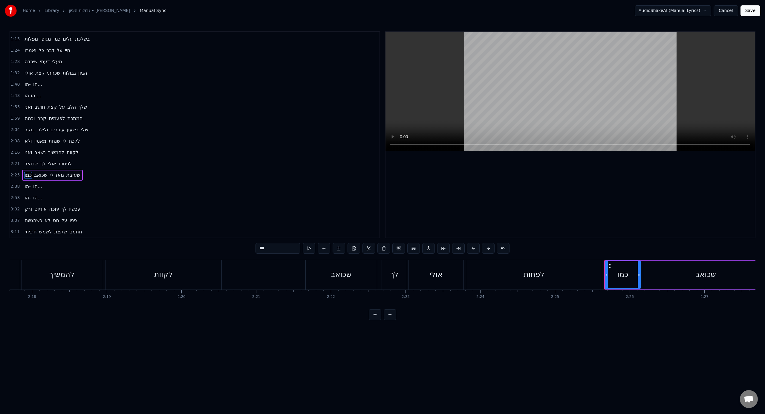
type input "***"
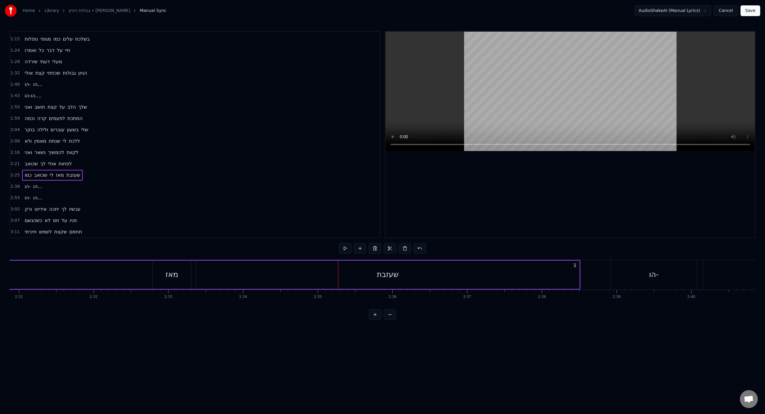
scroll to position [0, 11289]
click at [559, 280] on div "שעזבת" at bounding box center [368, 275] width 384 height 28
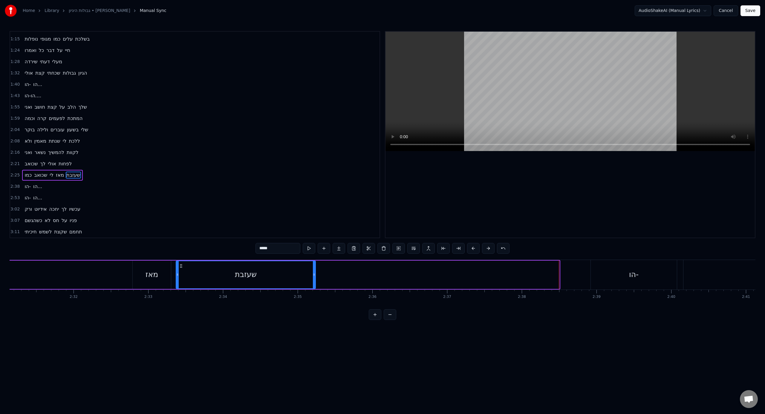
drag, startPoint x: 558, startPoint y: 280, endPoint x: 314, endPoint y: 275, distance: 243.8
click at [314, 275] on div at bounding box center [314, 274] width 2 height 27
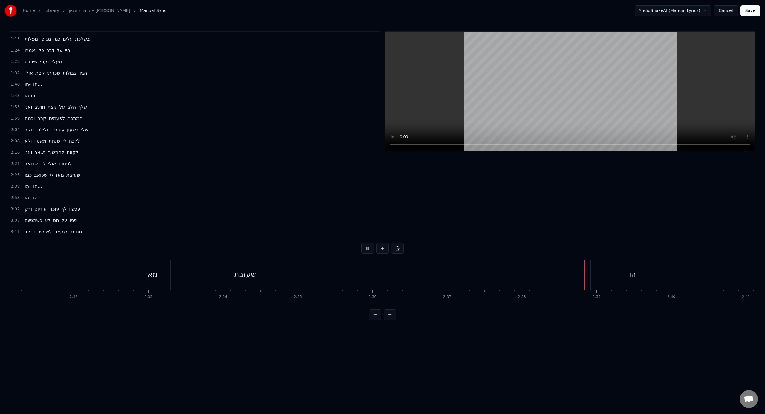
click at [238, 273] on div "שעזבת" at bounding box center [245, 274] width 22 height 11
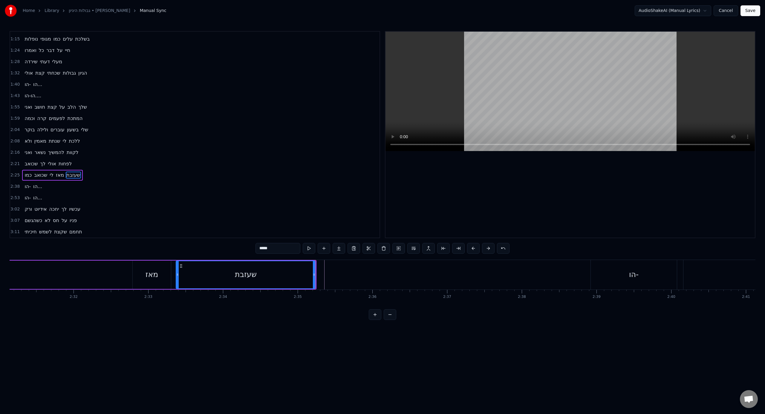
click at [271, 276] on div "שעזבת" at bounding box center [245, 274] width 139 height 27
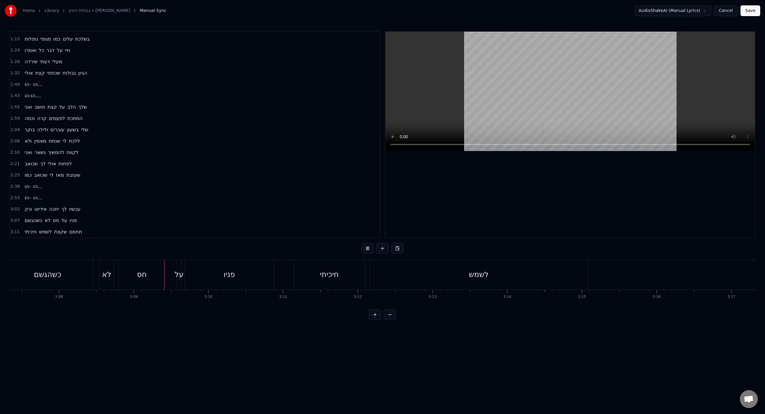
scroll to position [0, 14073]
click at [498, 274] on div "לשמש" at bounding box center [397, 275] width 217 height 30
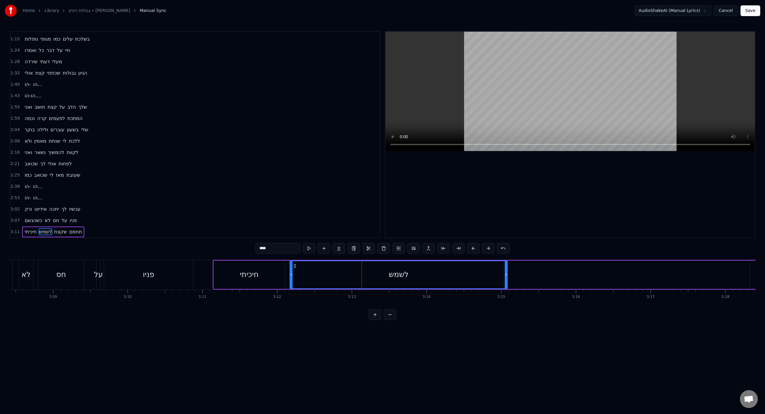
click at [367, 282] on div "לשמש" at bounding box center [398, 274] width 217 height 27
click at [369, 279] on div "לשמש" at bounding box center [398, 274] width 217 height 27
click at [281, 245] on input "****" at bounding box center [277, 248] width 45 height 11
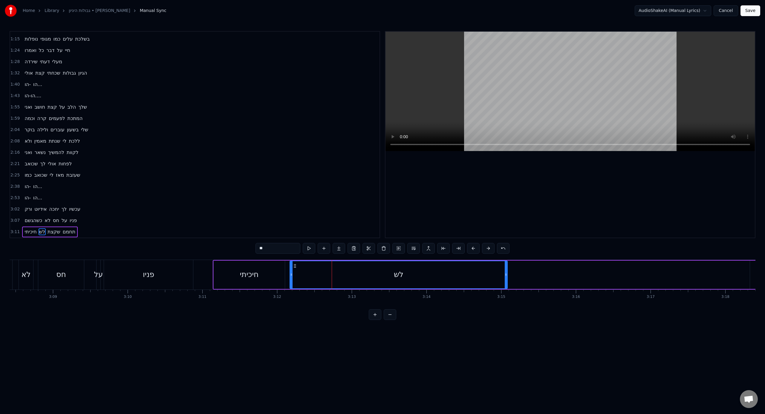
click at [505, 276] on icon at bounding box center [506, 274] width 2 height 5
drag, startPoint x: 505, startPoint y: 276, endPoint x: 344, endPoint y: 276, distance: 161.0
click at [344, 276] on icon at bounding box center [345, 274] width 2 height 5
type input "**"
click at [334, 251] on button at bounding box center [339, 248] width 13 height 11
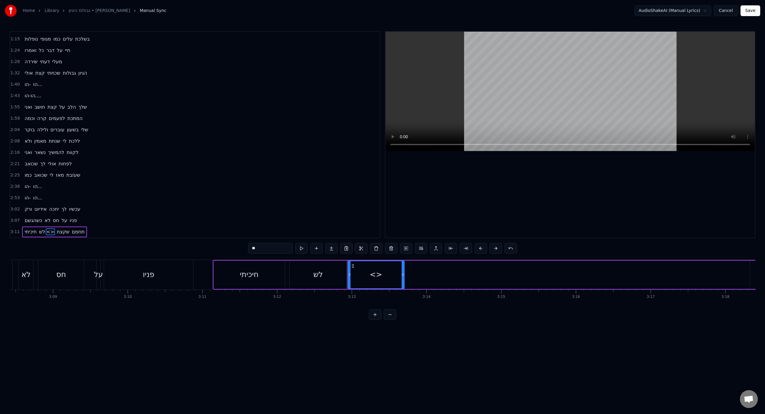
click at [257, 251] on input "**" at bounding box center [270, 248] width 45 height 11
click at [262, 277] on div "חיכיתי" at bounding box center [249, 275] width 71 height 28
click at [316, 277] on div "לש" at bounding box center [318, 274] width 10 height 11
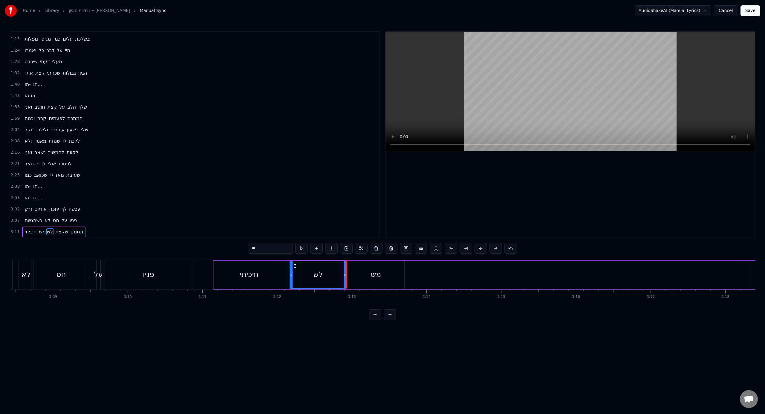
click at [358, 281] on div "מש" at bounding box center [376, 275] width 56 height 28
type input "**"
click at [403, 278] on div at bounding box center [403, 275] width 0 height 30
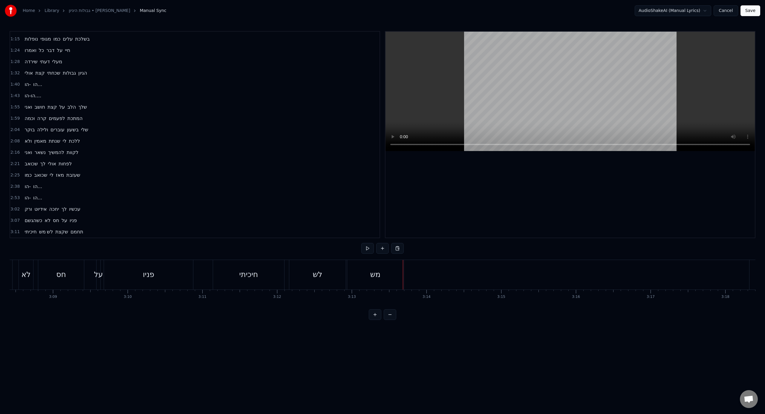
click at [402, 278] on div "מש" at bounding box center [375, 275] width 56 height 30
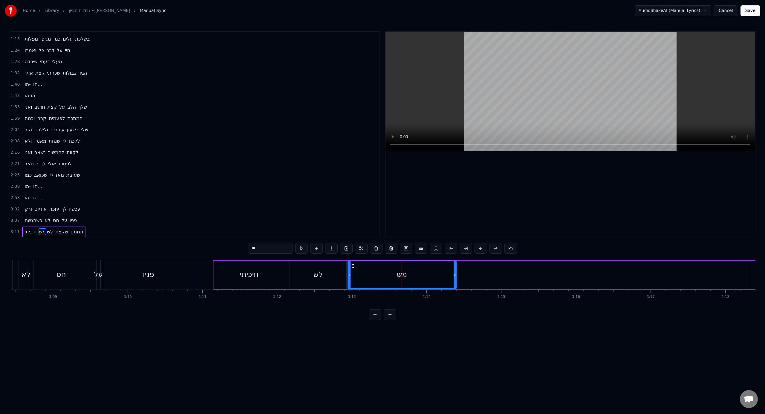
drag, startPoint x: 402, startPoint y: 278, endPoint x: 457, endPoint y: 277, distance: 54.4
click at [456, 277] on div at bounding box center [455, 274] width 2 height 27
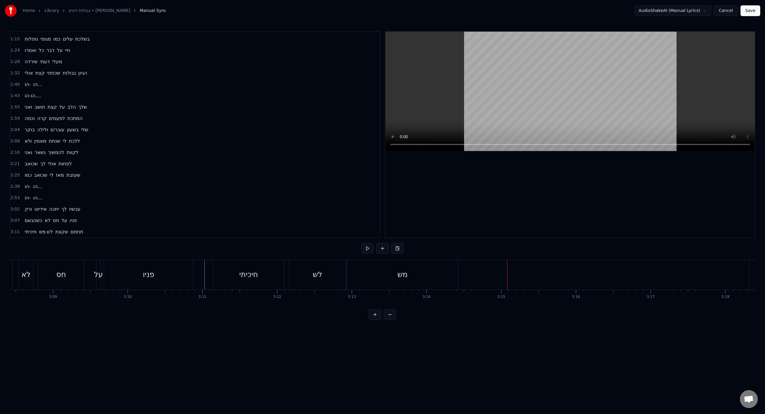
click at [584, 286] on div "חיכיתי לש מש שקצת תחמם" at bounding box center [761, 275] width 1096 height 30
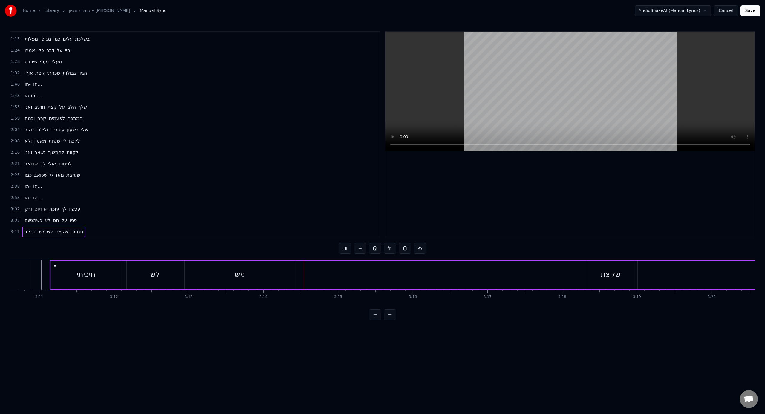
scroll to position [0, 14249]
click at [595, 281] on div "שקצת" at bounding box center [597, 275] width 47 height 28
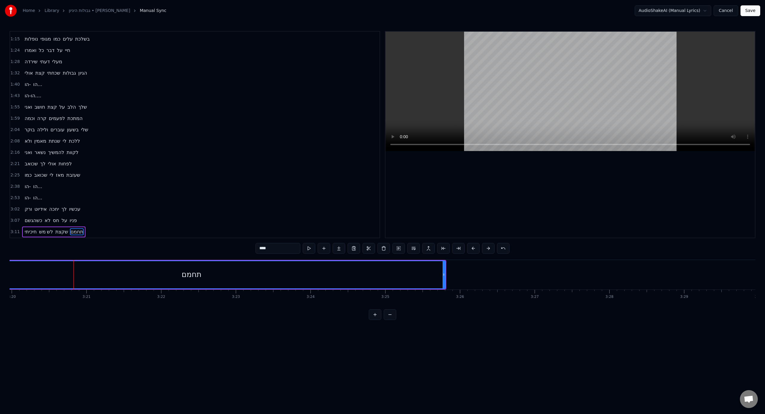
scroll to position [0, 14946]
click at [191, 286] on div "תחמם" at bounding box center [181, 274] width 507 height 27
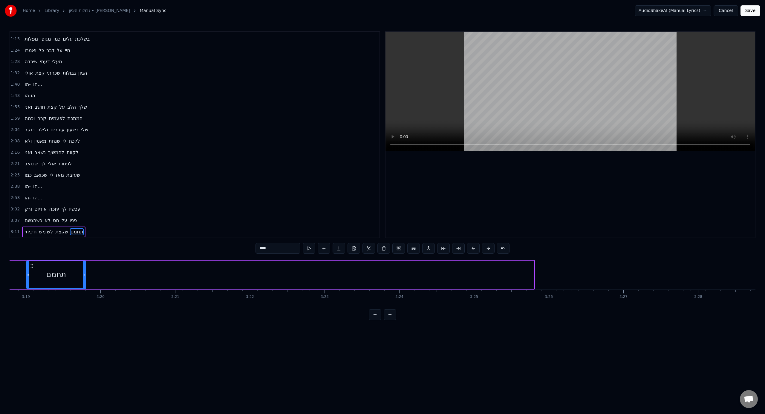
drag, startPoint x: 532, startPoint y: 278, endPoint x: 86, endPoint y: 269, distance: 446.4
click at [85, 269] on div at bounding box center [84, 274] width 2 height 27
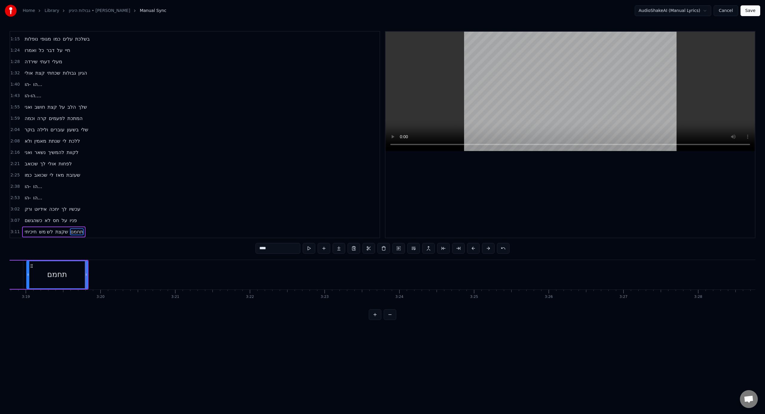
click at [271, 245] on input "****" at bounding box center [277, 248] width 45 height 11
type input "**"
click at [57, 271] on div "תח" at bounding box center [57, 274] width 10 height 11
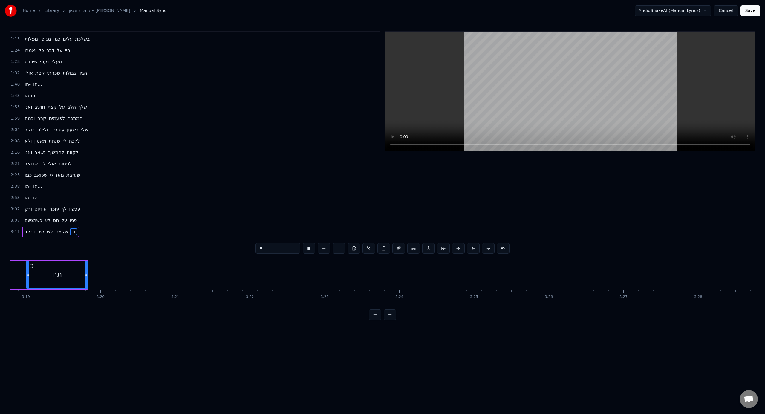
scroll to position [0, 14833]
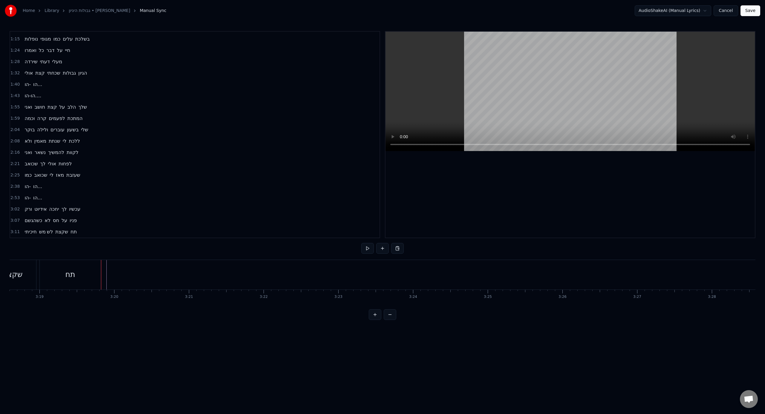
click at [89, 272] on div "תח" at bounding box center [70, 275] width 61 height 30
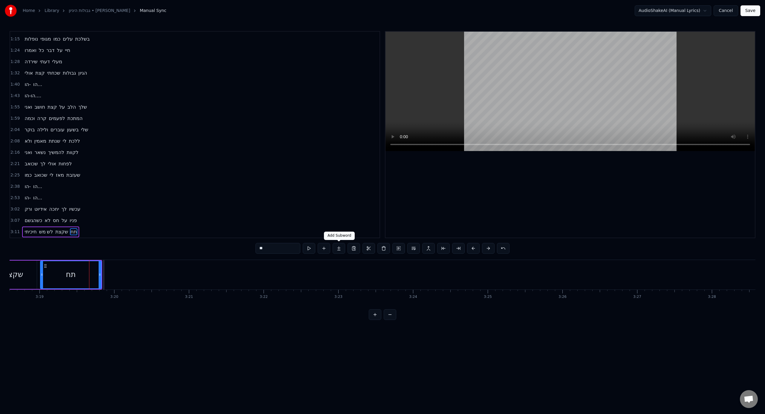
click at [338, 252] on button at bounding box center [339, 248] width 13 height 11
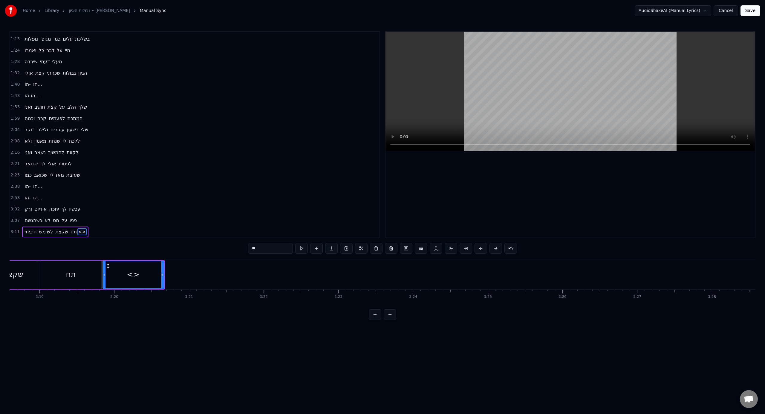
click at [272, 251] on input "**" at bounding box center [270, 248] width 45 height 11
type input "**"
click at [163, 278] on div "מם" at bounding box center [133, 275] width 62 height 28
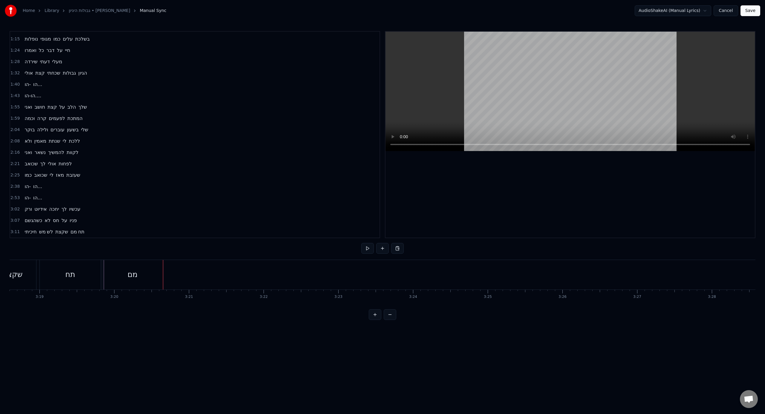
click at [161, 280] on div "מם" at bounding box center [132, 275] width 61 height 30
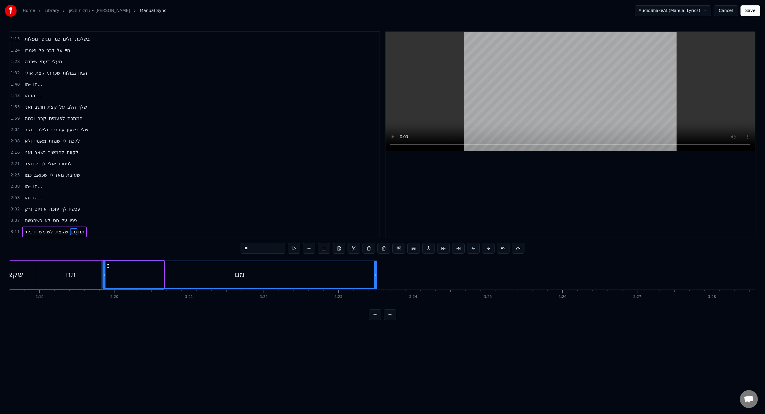
drag, startPoint x: 163, startPoint y: 280, endPoint x: 376, endPoint y: 282, distance: 213.0
click at [376, 282] on div at bounding box center [375, 274] width 2 height 27
click at [34, 269] on div "שקצת" at bounding box center [13, 275] width 47 height 28
type input "****"
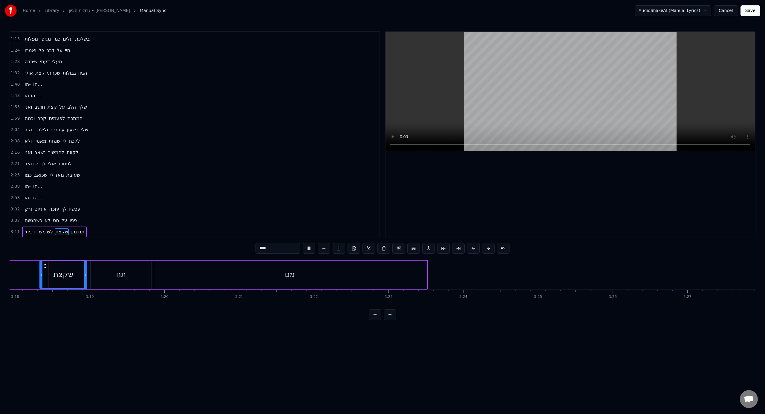
scroll to position [0, 14783]
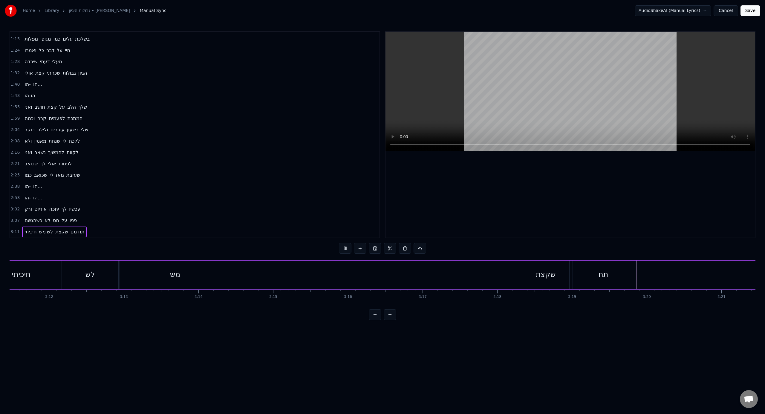
scroll to position [0, 14299]
click at [506, 267] on div "חיכיתי לש מש שקצת תח מם" at bounding box center [449, 275] width 925 height 30
click at [528, 275] on div "שקצת" at bounding box center [547, 275] width 47 height 28
click at [651, 276] on div "מם" at bounding box center [774, 275] width 274 height 28
click at [543, 283] on div "שקצת" at bounding box center [547, 275] width 47 height 28
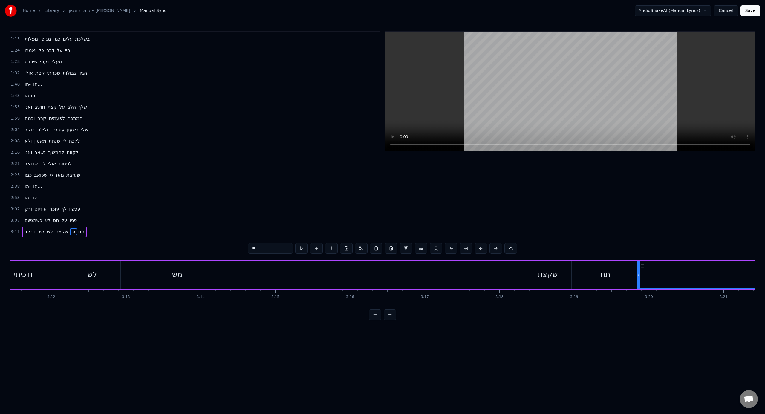
type input "****"
click at [573, 281] on div "חיכיתי לש מש שקצת תח מם" at bounding box center [449, 275] width 925 height 30
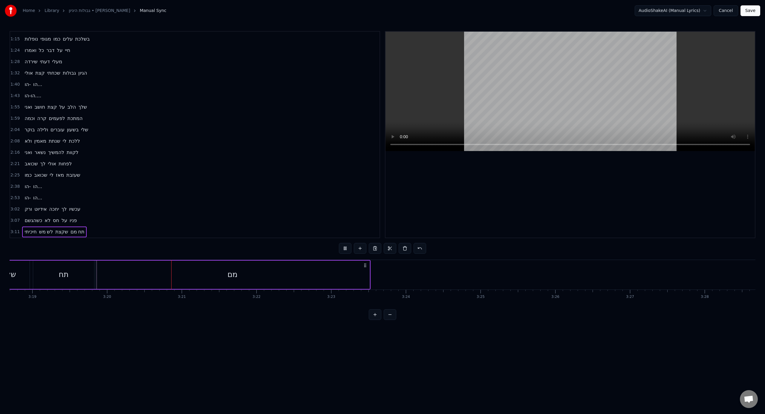
scroll to position [0, 14935]
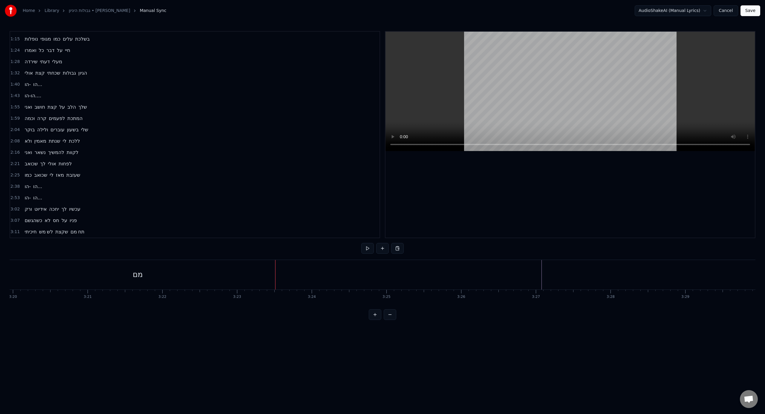
click at [756, 13] on button "Save" at bounding box center [750, 10] width 20 height 11
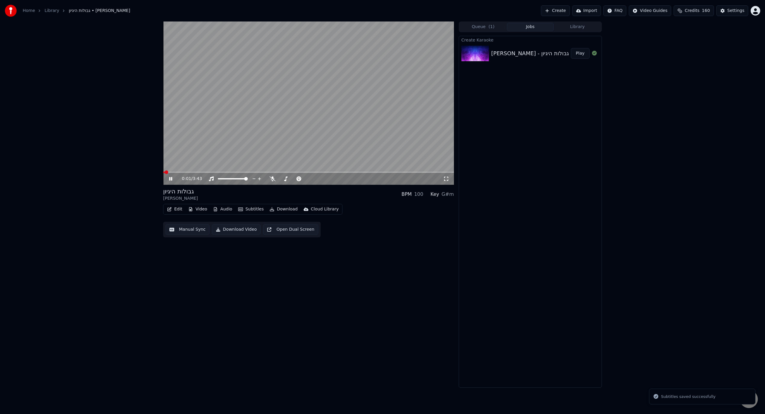
click at [196, 172] on span at bounding box center [308, 172] width 291 height 1
click at [249, 172] on span at bounding box center [308, 172] width 291 height 1
click at [284, 128] on video at bounding box center [308, 103] width 291 height 163
drag, startPoint x: 232, startPoint y: 171, endPoint x: 228, endPoint y: 172, distance: 3.9
click at [232, 171] on video at bounding box center [308, 103] width 291 height 163
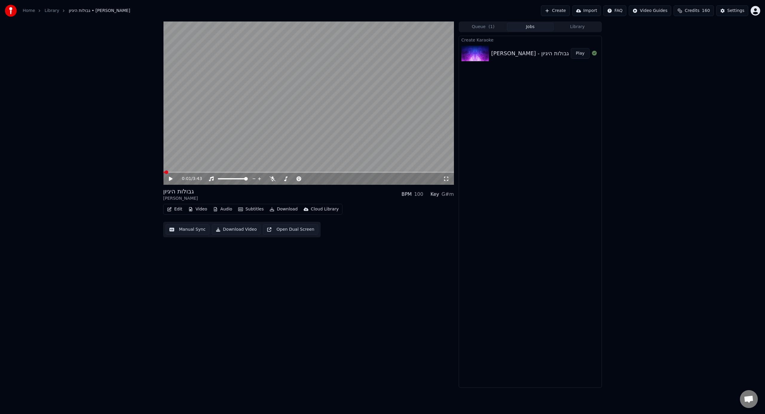
click at [227, 174] on div "0:01 / 3:43" at bounding box center [308, 179] width 291 height 12
click at [229, 171] on video at bounding box center [308, 103] width 291 height 163
click at [228, 173] on span at bounding box center [308, 172] width 291 height 1
click at [251, 116] on video at bounding box center [308, 103] width 291 height 163
click at [224, 210] on button "Audio" at bounding box center [223, 209] width 24 height 8
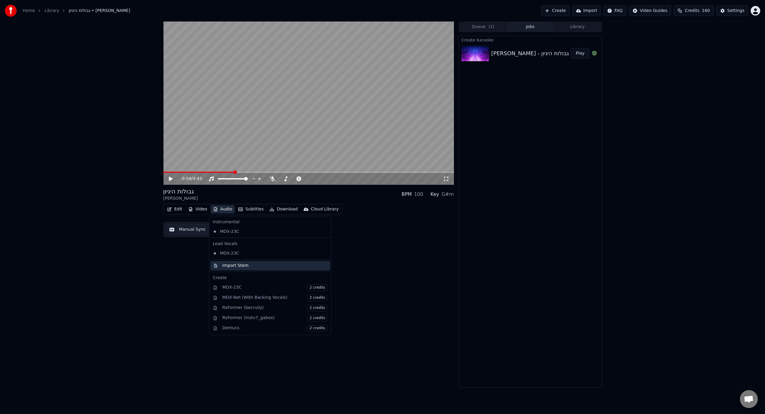
click at [236, 263] on div "Import Stem" at bounding box center [235, 266] width 26 height 6
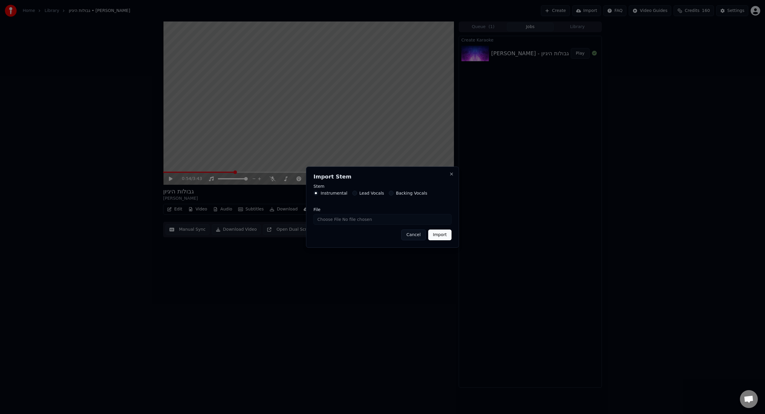
click at [323, 219] on input "File" at bounding box center [382, 219] width 138 height 11
type input "**********"
click at [441, 234] on button "Import" at bounding box center [439, 235] width 23 height 11
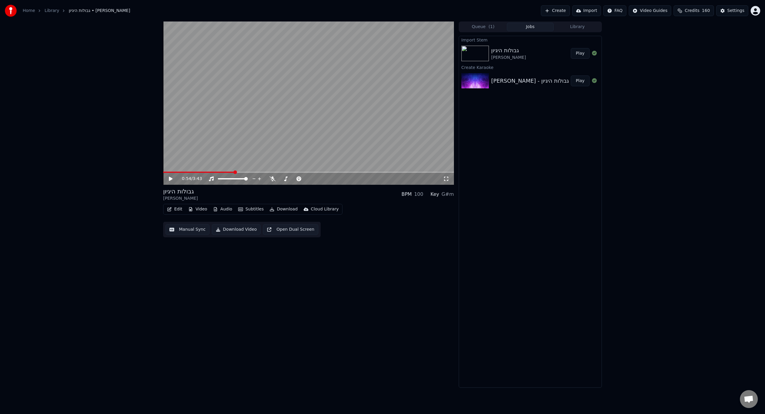
click at [578, 56] on button "Play" at bounding box center [580, 53] width 19 height 11
click at [212, 213] on button "Audio" at bounding box center [223, 209] width 24 height 8
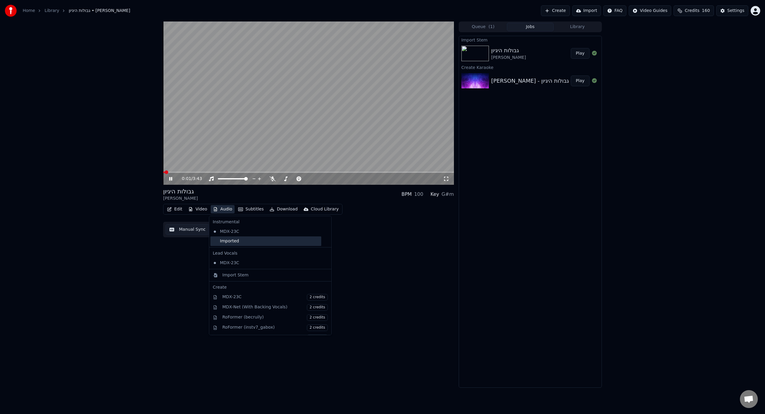
click at [232, 238] on div "Imported" at bounding box center [265, 242] width 111 height 10
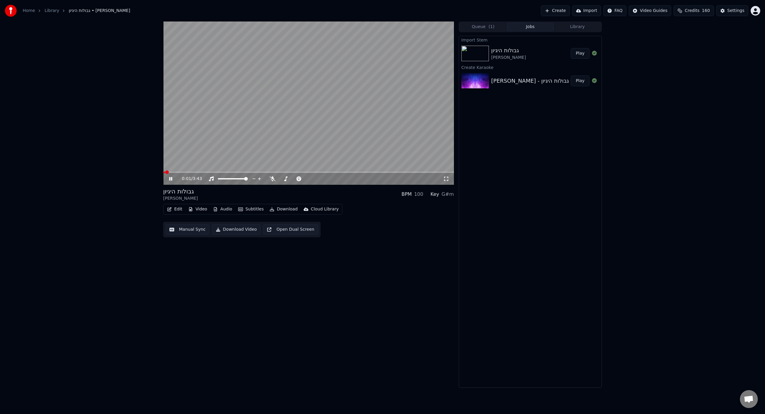
click at [199, 173] on span at bounding box center [308, 172] width 291 height 1
click at [224, 143] on video at bounding box center [308, 103] width 291 height 163
click at [203, 212] on button "Video" at bounding box center [198, 209] width 24 height 8
click at [218, 272] on div "Change Background" at bounding box center [219, 273] width 42 height 6
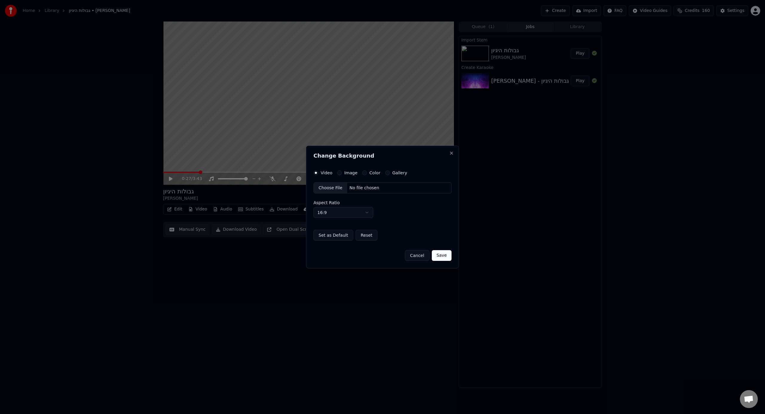
click at [337, 189] on div "Choose File" at bounding box center [330, 188] width 33 height 11
click at [445, 257] on button "Save" at bounding box center [442, 255] width 20 height 11
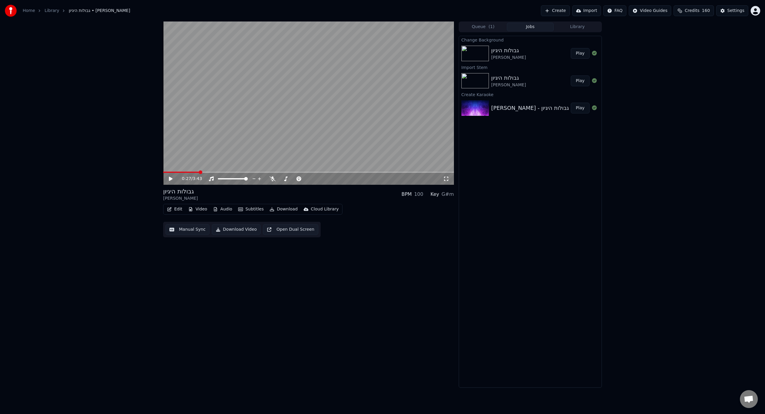
click at [576, 51] on button "Play" at bounding box center [580, 53] width 19 height 11
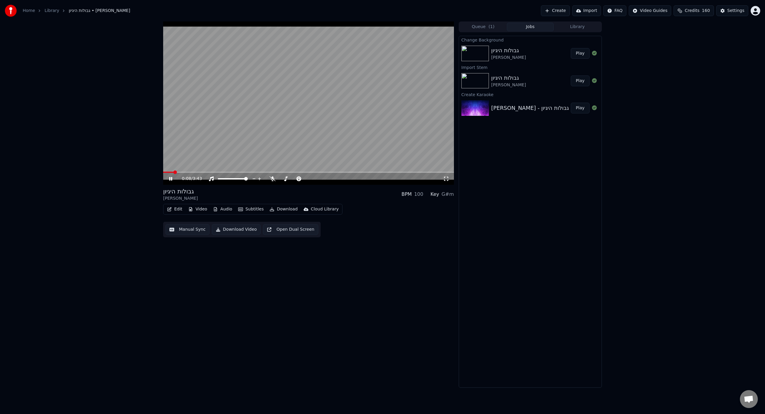
click at [173, 173] on span at bounding box center [308, 172] width 291 height 1
click at [186, 172] on span at bounding box center [308, 172] width 291 height 1
click at [188, 170] on video at bounding box center [308, 103] width 291 height 163
click at [187, 172] on span at bounding box center [175, 172] width 25 height 1
click at [197, 160] on video at bounding box center [308, 103] width 291 height 163
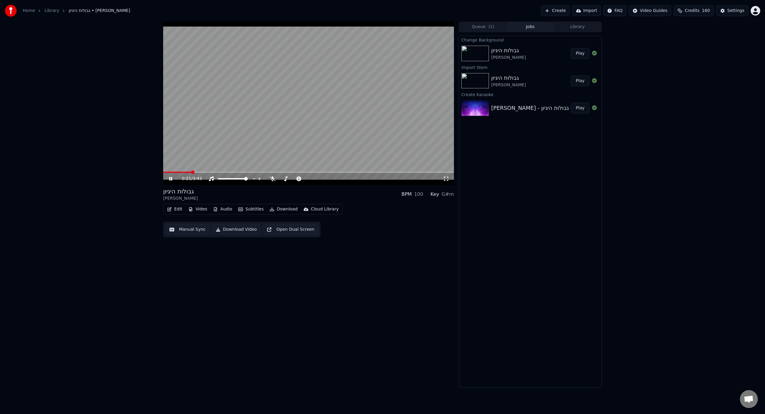
click at [226, 172] on span at bounding box center [308, 172] width 291 height 1
click at [330, 172] on span at bounding box center [308, 172] width 291 height 1
click at [429, 172] on span at bounding box center [308, 172] width 291 height 1
click at [439, 172] on span at bounding box center [308, 172] width 291 height 1
click at [445, 172] on span at bounding box center [308, 172] width 291 height 1
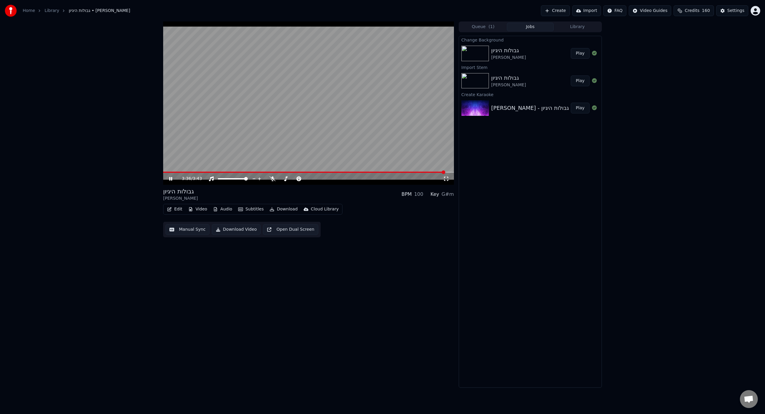
click at [455, 173] on div "3:36 / 3:43 גבולות היגיון [PERSON_NAME] BPM 100 Key G#m Edit Video Audio Subtit…" at bounding box center [382, 205] width 448 height 367
click at [452, 173] on span at bounding box center [308, 172] width 291 height 1
click at [272, 210] on icon "button" at bounding box center [272, 209] width 4 height 4
click at [297, 224] on div "Video [.mp4]" at bounding box center [290, 222] width 27 height 6
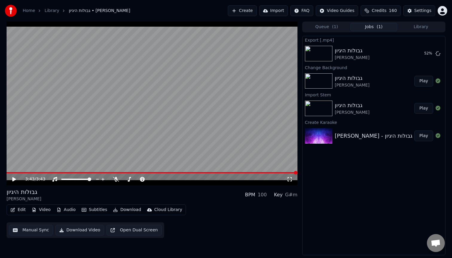
click at [323, 0] on div "Home Library גבולות היגיון • [PERSON_NAME] Create Import FAQ Video Guides Credi…" at bounding box center [226, 11] width 452 height 22
click at [419, 55] on button "Show" at bounding box center [422, 53] width 22 height 11
click at [423, 56] on button "Show" at bounding box center [422, 53] width 22 height 11
click at [5, 170] on div "3:43 / 3:43 גבולות היגיון [PERSON_NAME] BPM 100 Key G#m Edit Video Audio Subtit…" at bounding box center [226, 138] width 448 height 233
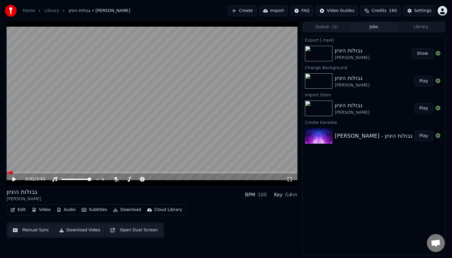
click at [9, 172] on span at bounding box center [8, 172] width 3 height 1
click at [91, 109] on video at bounding box center [152, 103] width 291 height 163
click at [82, 114] on video at bounding box center [152, 103] width 291 height 163
click at [11, 174] on div "0:02 / 3:43" at bounding box center [152, 179] width 291 height 12
click at [7, 174] on span at bounding box center [9, 173] width 4 height 4
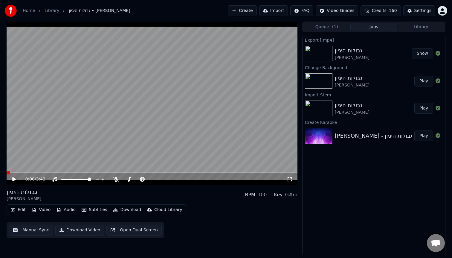
click at [59, 140] on video at bounding box center [152, 103] width 291 height 163
click at [105, 134] on video at bounding box center [152, 103] width 291 height 163
click at [70, 210] on button "Audio" at bounding box center [66, 209] width 24 height 8
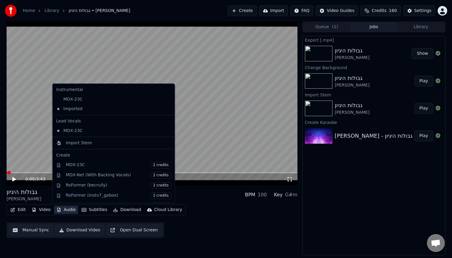
click at [70, 210] on button "Audio" at bounding box center [66, 209] width 24 height 8
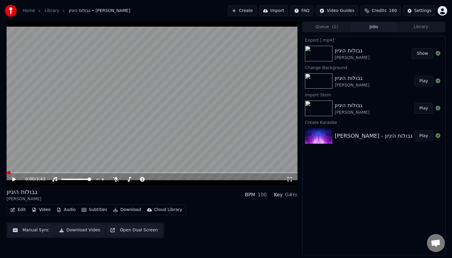
click at [37, 209] on button "Video" at bounding box center [41, 209] width 24 height 8
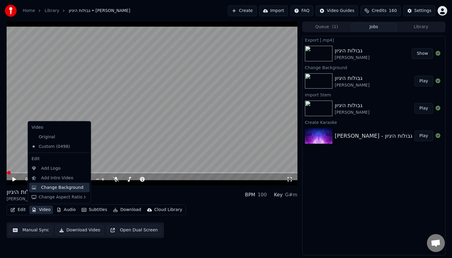
click at [62, 190] on div "Change Background" at bounding box center [59, 187] width 60 height 10
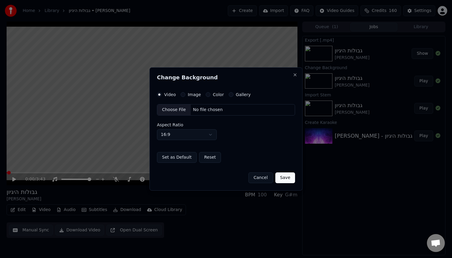
click at [170, 110] on div "Choose File" at bounding box center [173, 109] width 33 height 11
click at [287, 180] on button "Save" at bounding box center [285, 177] width 20 height 11
click at [285, 177] on button "Save" at bounding box center [285, 177] width 20 height 11
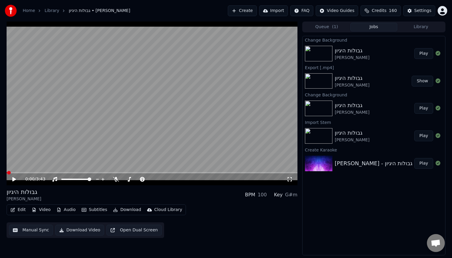
click at [423, 51] on button "Play" at bounding box center [423, 53] width 19 height 11
click at [207, 133] on video at bounding box center [152, 103] width 291 height 163
click at [121, 212] on button "Download" at bounding box center [127, 209] width 33 height 8
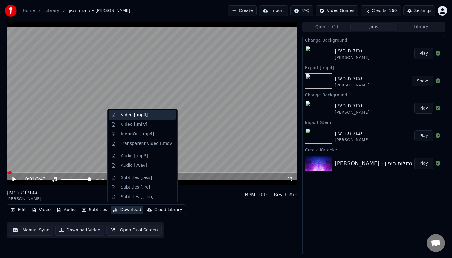
click at [134, 116] on div "Video [.mp4]" at bounding box center [134, 115] width 27 height 6
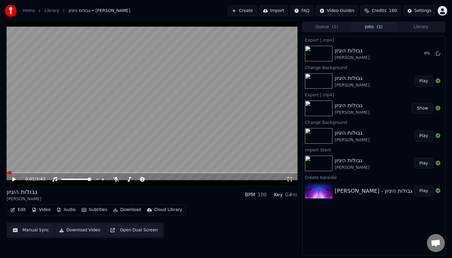
click at [133, 124] on video at bounding box center [152, 103] width 291 height 163
click at [74, 214] on div "Edit Video Audio Subtitles Download Cloud Library" at bounding box center [96, 209] width 179 height 11
click at [72, 212] on button "Audio" at bounding box center [66, 209] width 24 height 8
click at [71, 212] on button "Audio" at bounding box center [66, 209] width 24 height 8
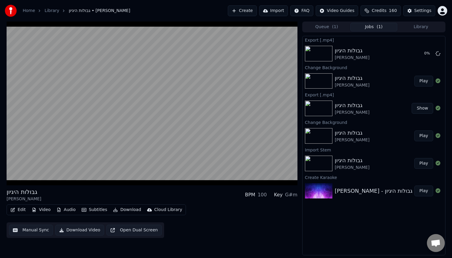
click at [275, 0] on div "Home Library גבולות היגיון • [PERSON_NAME] Create Import FAQ Video Guides Credi…" at bounding box center [226, 11] width 452 height 22
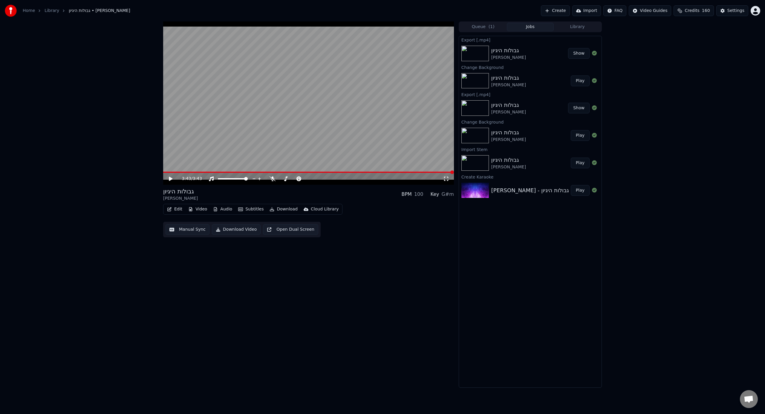
click at [578, 56] on button "Show" at bounding box center [579, 53] width 22 height 11
click at [579, 53] on button "Show" at bounding box center [579, 53] width 22 height 11
